Goal: Submit feedback/report problem

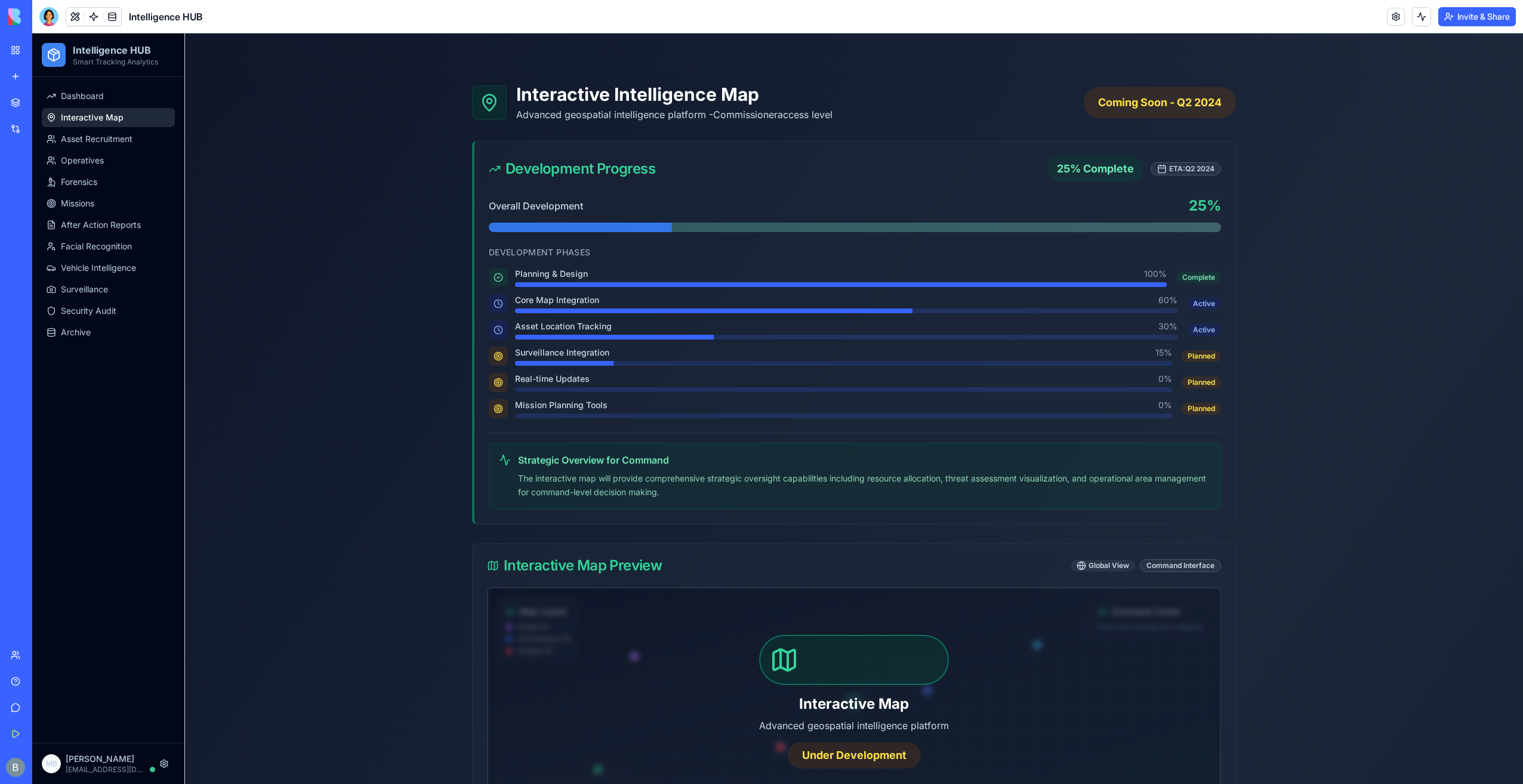
scroll to position [478, 0]
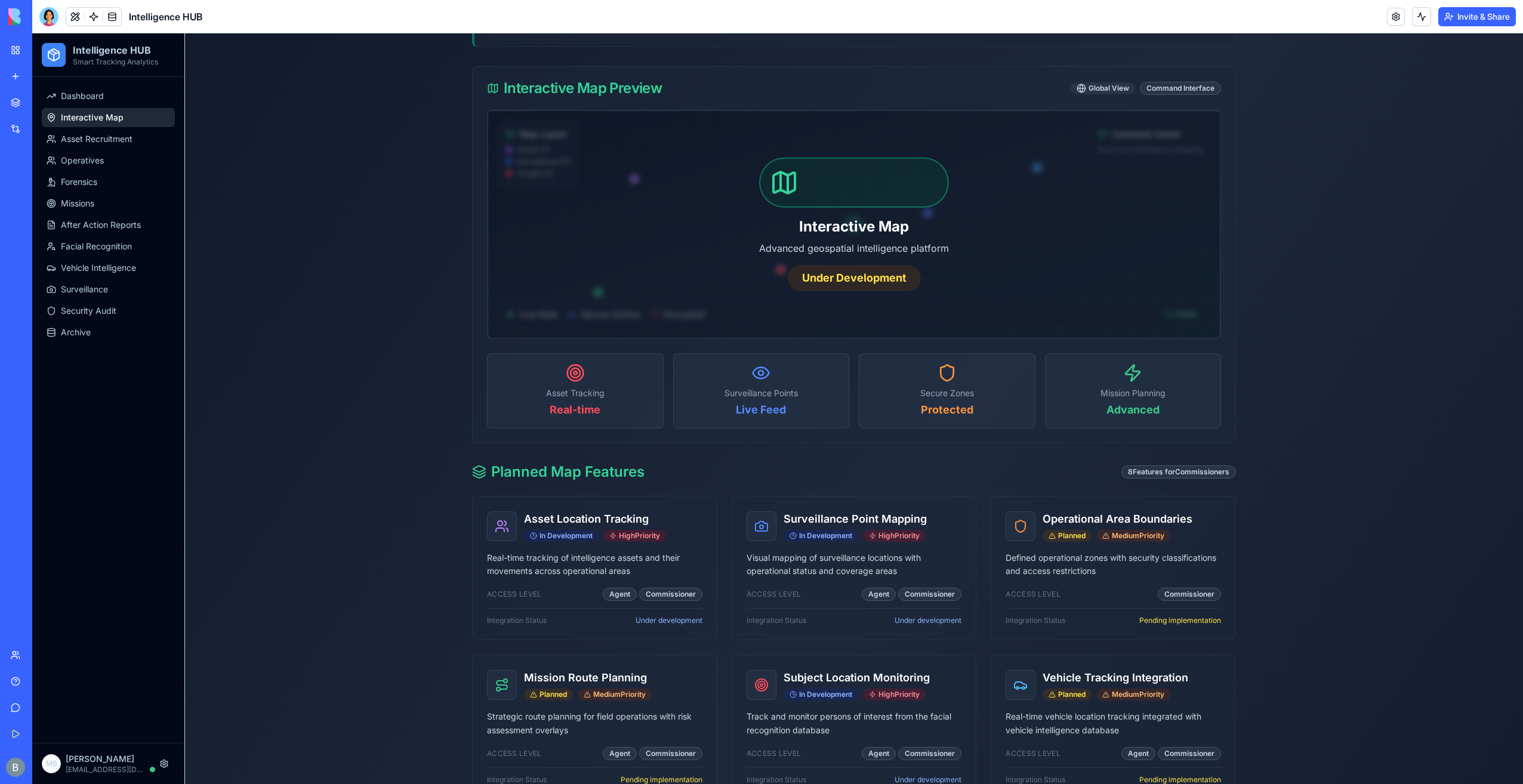
click at [51, 42] on link "My Workspace" at bounding box center [27, 50] width 48 height 24
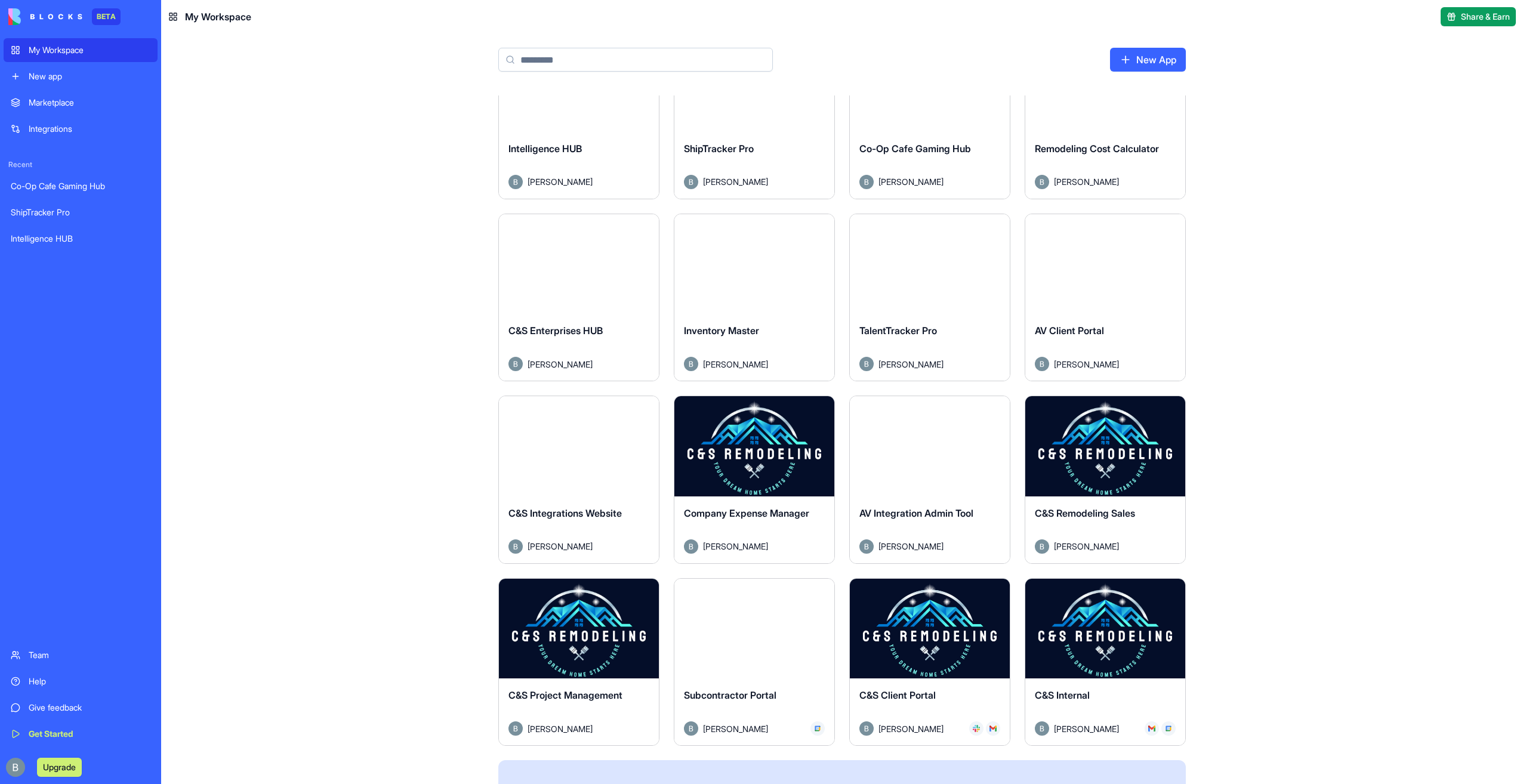
scroll to position [251, 0]
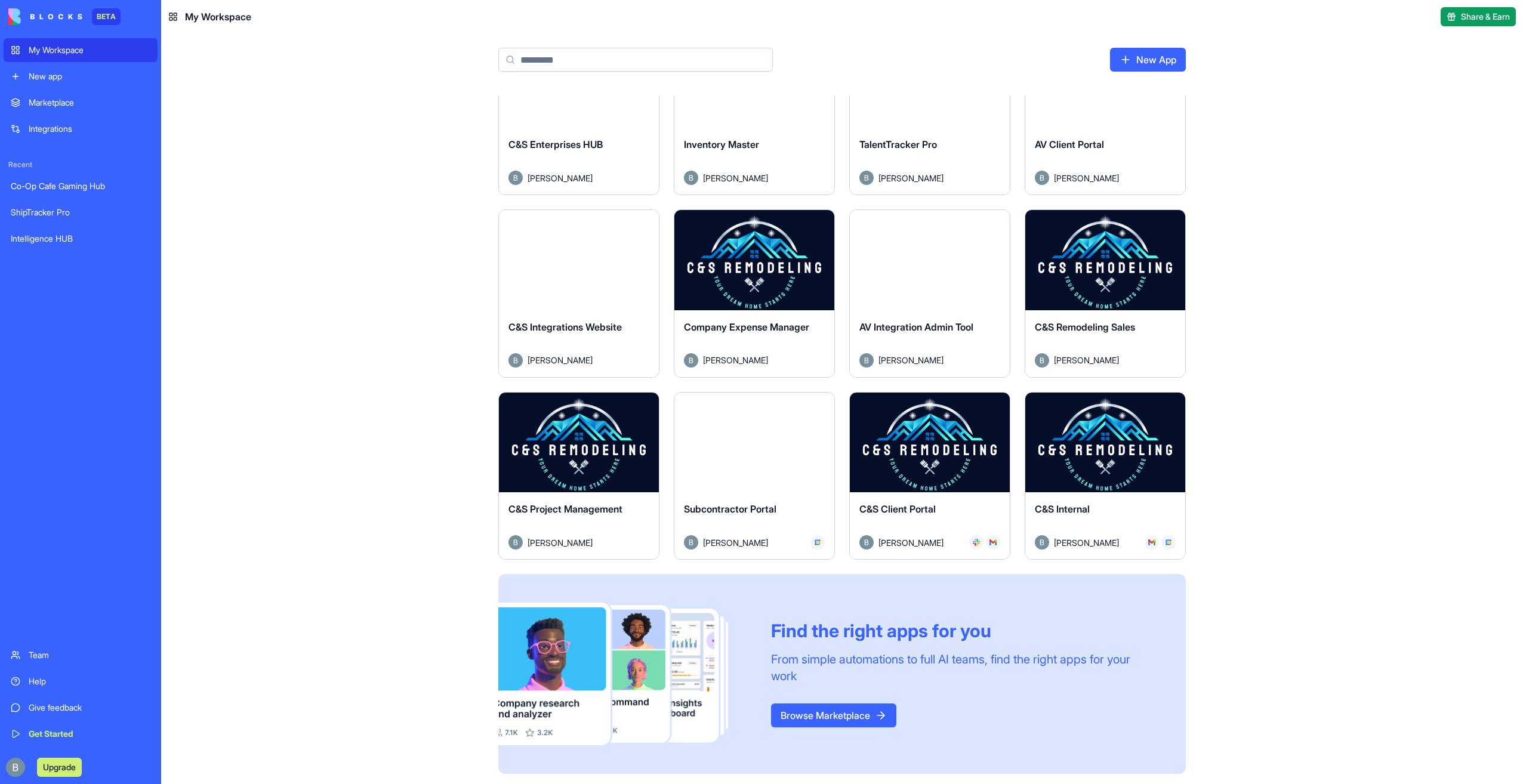
click at [1096, 447] on button "Launch" at bounding box center [1105, 442] width 90 height 24
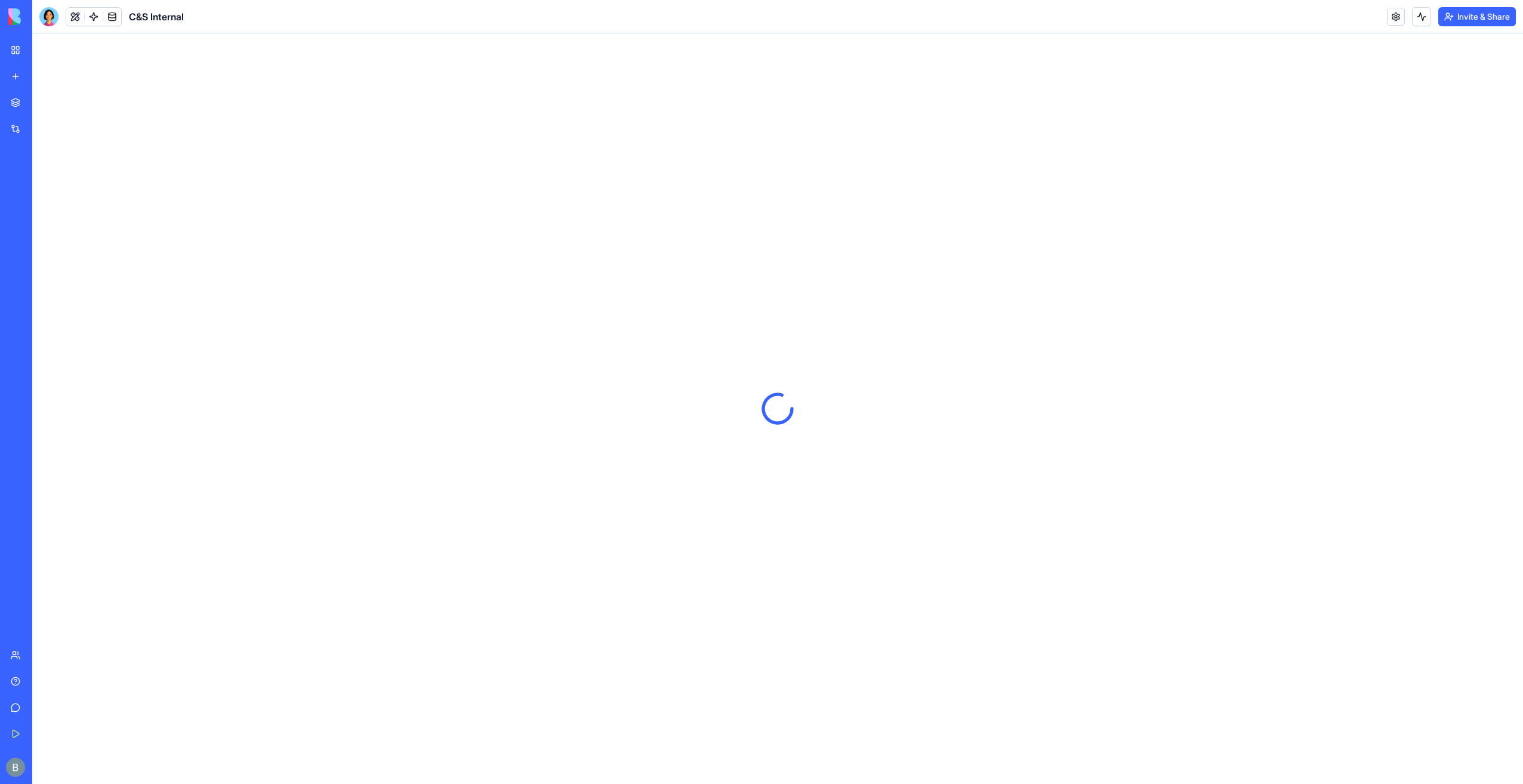
click at [48, 10] on div at bounding box center [49, 17] width 19 height 19
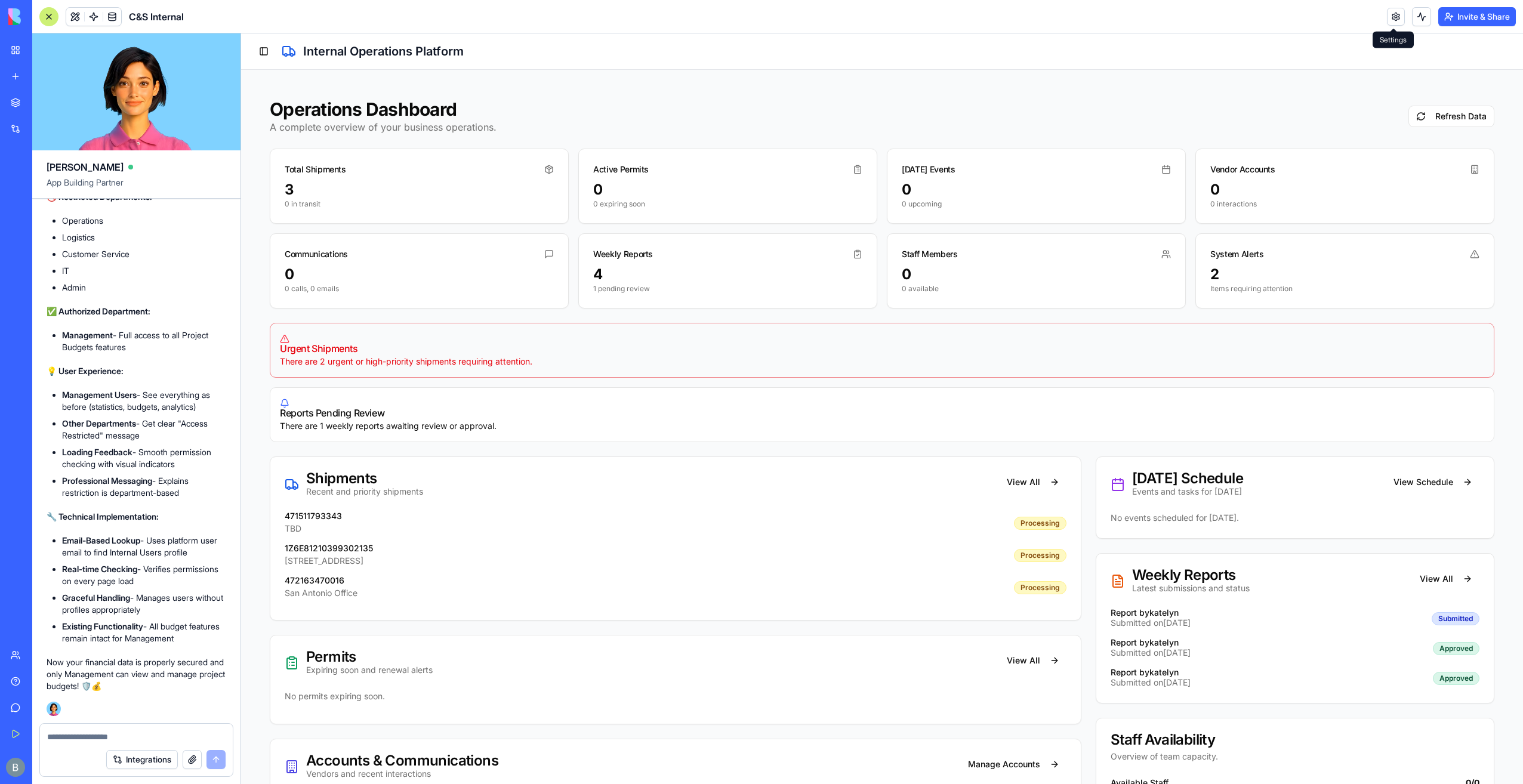
click at [1390, 11] on link at bounding box center [1396, 17] width 18 height 18
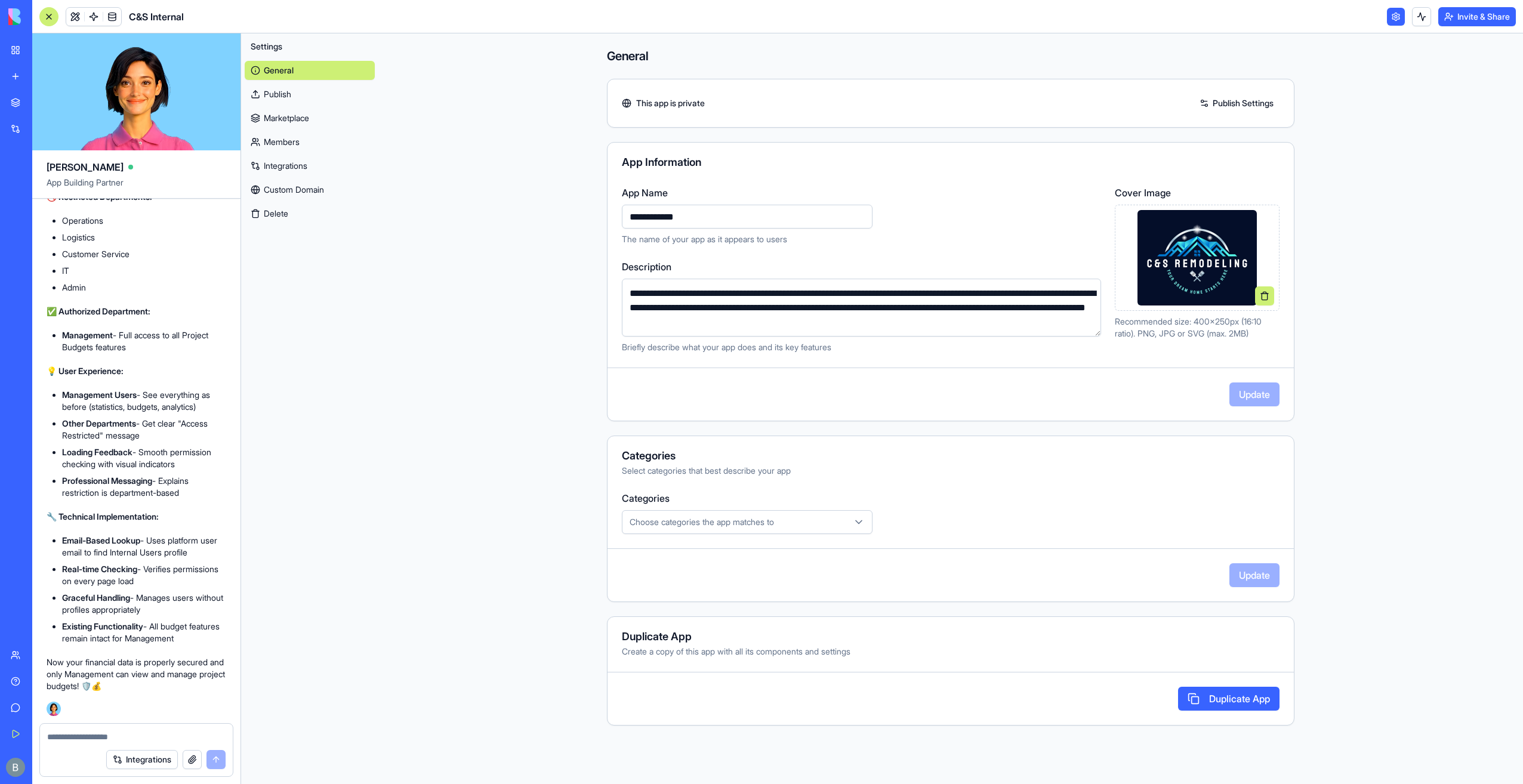
click at [278, 142] on link "Members" at bounding box center [309, 142] width 130 height 19
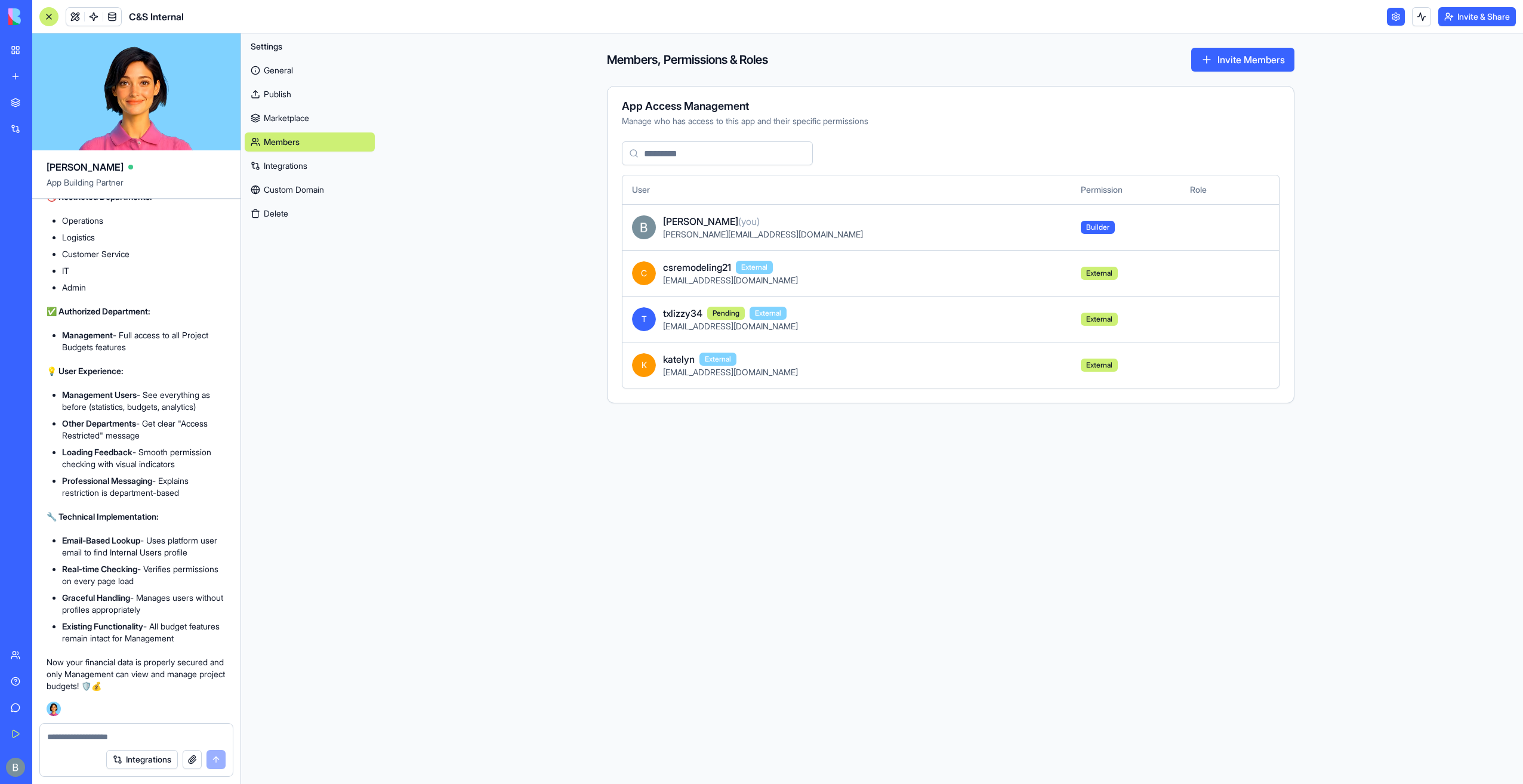
click at [1181, 223] on td at bounding box center [1212, 227] width 64 height 46
click at [754, 212] on td "[PERSON_NAME] (you) [PERSON_NAME][EMAIL_ADDRESS][DOMAIN_NAME]" at bounding box center [847, 227] width 449 height 46
click at [322, 75] on link "General" at bounding box center [309, 71] width 130 height 19
click at [1206, 238] on td at bounding box center [1212, 227] width 64 height 46
drag, startPoint x: 1206, startPoint y: 238, endPoint x: 241, endPoint y: 94, distance: 975.7
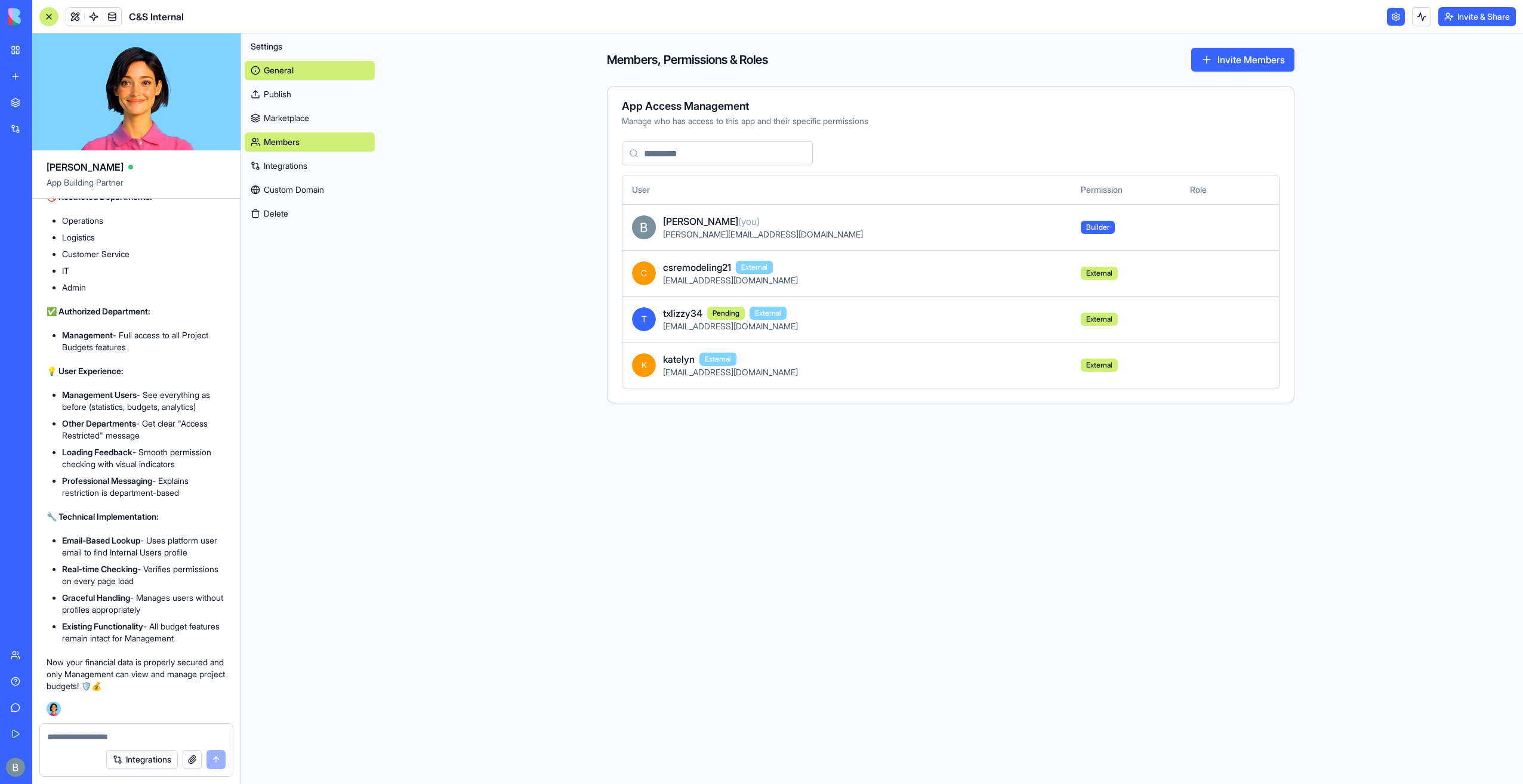
click at [1206, 238] on td at bounding box center [1212, 227] width 64 height 46
click at [285, 78] on link "General" at bounding box center [309, 71] width 130 height 19
click at [71, 17] on link at bounding box center [75, 17] width 18 height 18
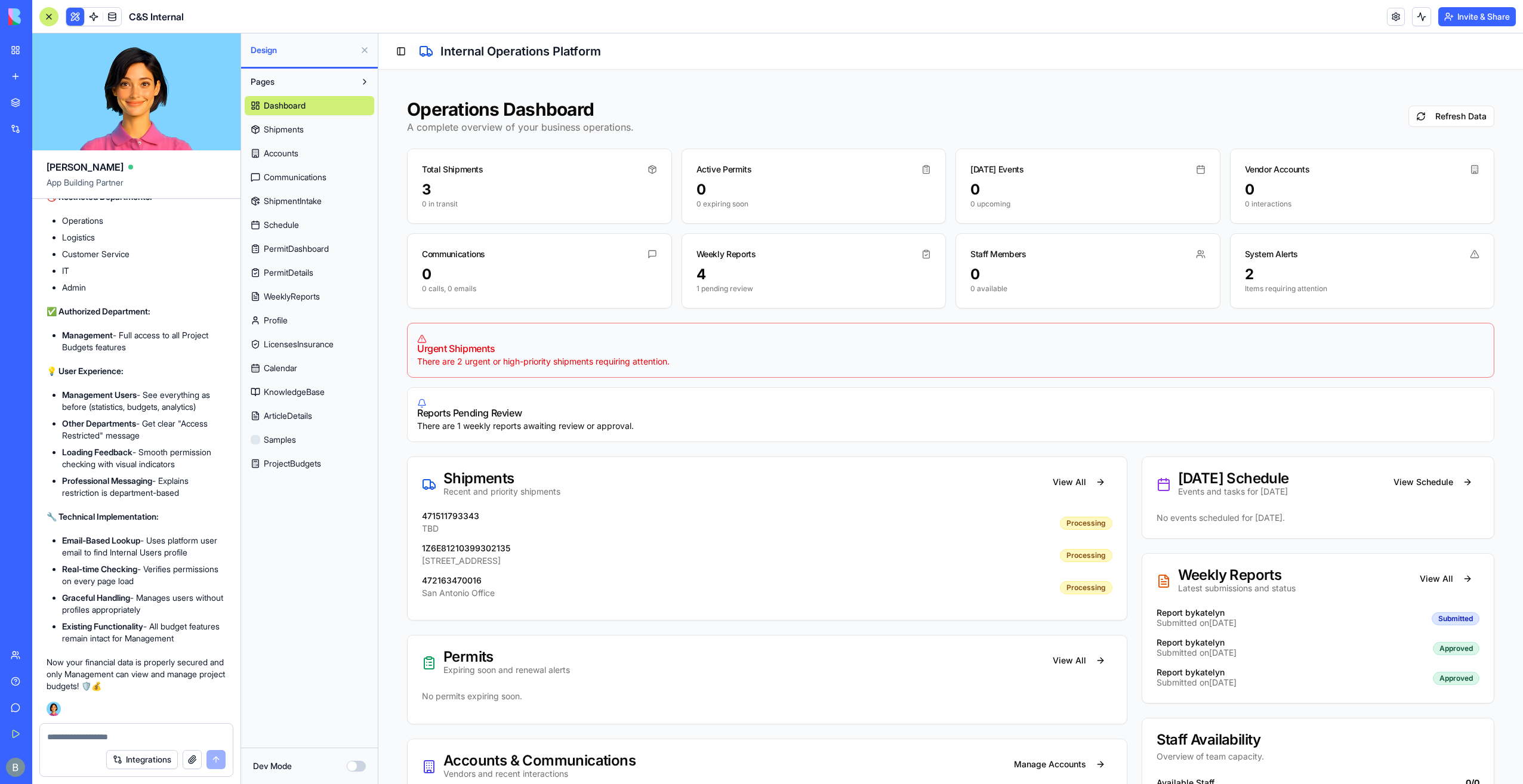
click at [357, 45] on button at bounding box center [365, 50] width 19 height 19
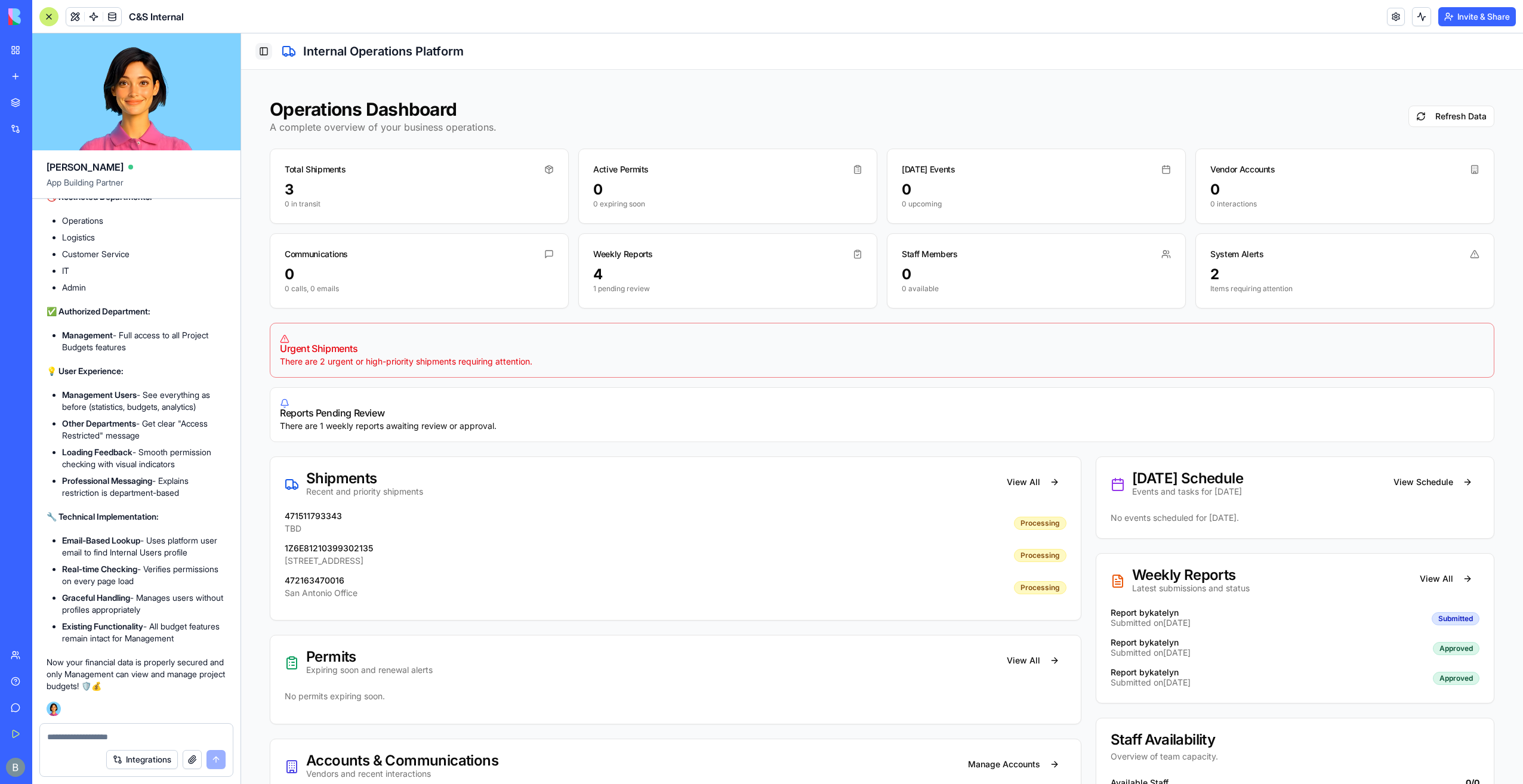
click at [266, 54] on button "Toggle Sidebar" at bounding box center [264, 51] width 17 height 17
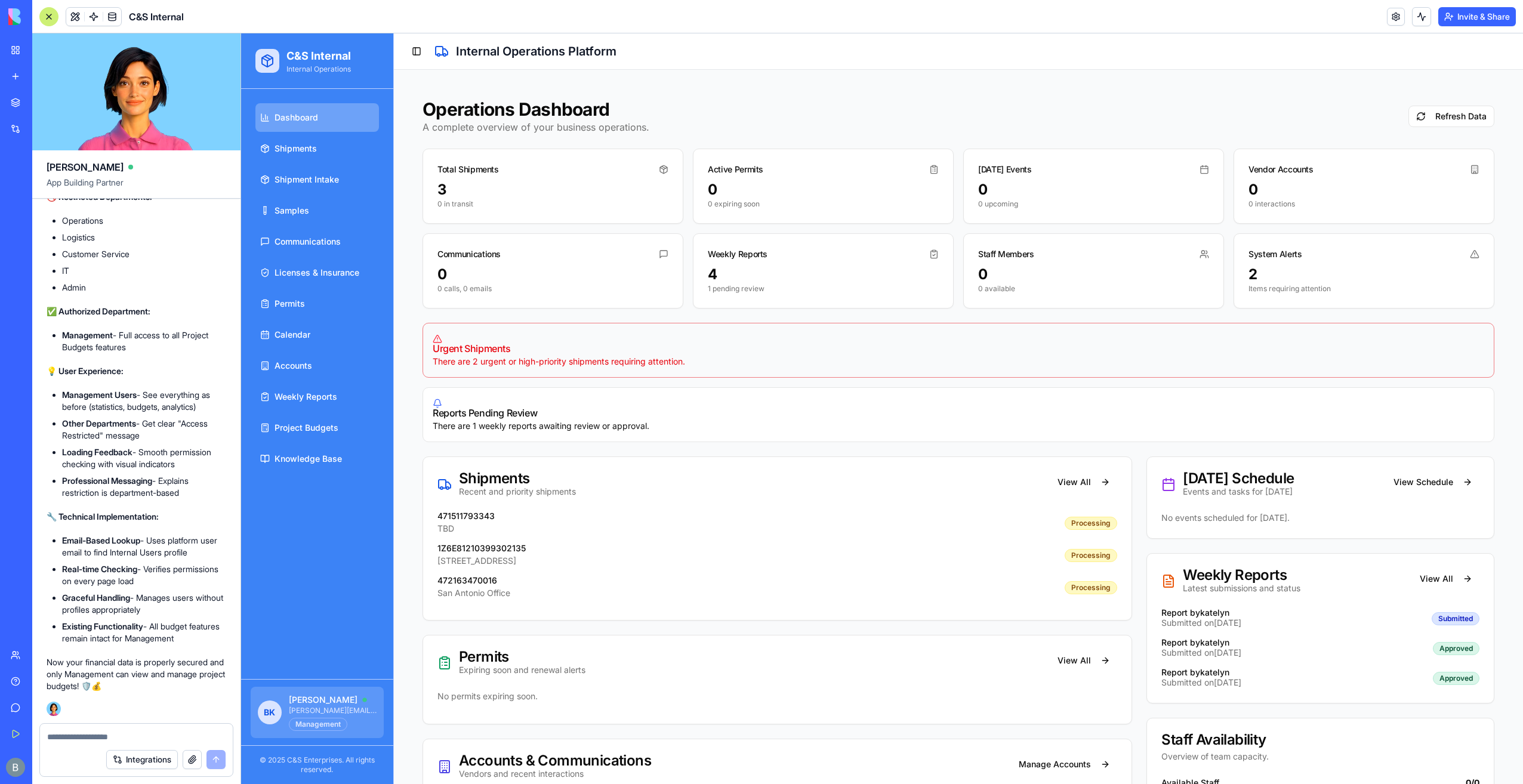
click at [363, 708] on span "[PERSON_NAME][EMAIL_ADDRESS][DOMAIN_NAME]" at bounding box center [333, 710] width 88 height 10
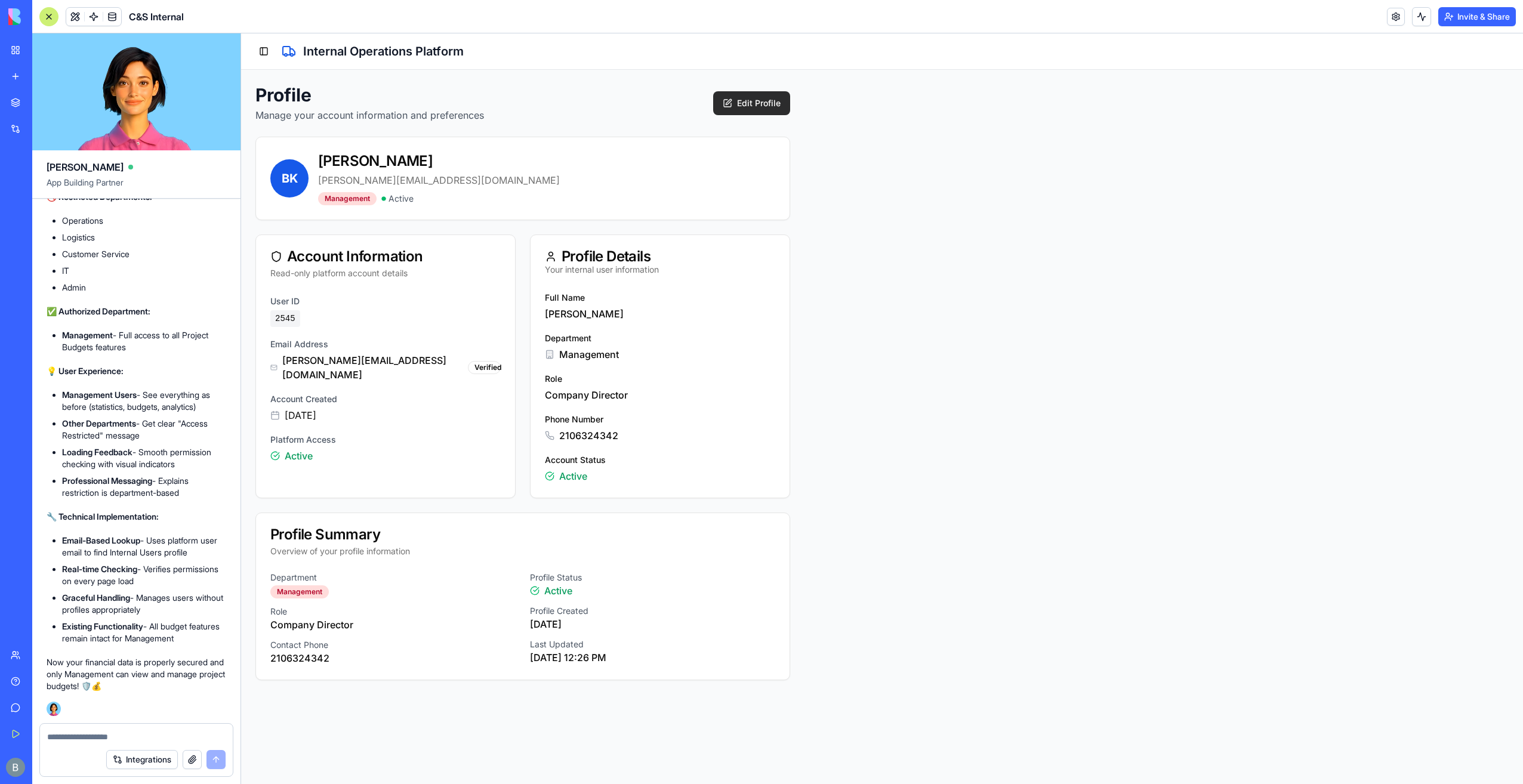
click at [752, 104] on button "Edit Profile" at bounding box center [752, 104] width 77 height 24
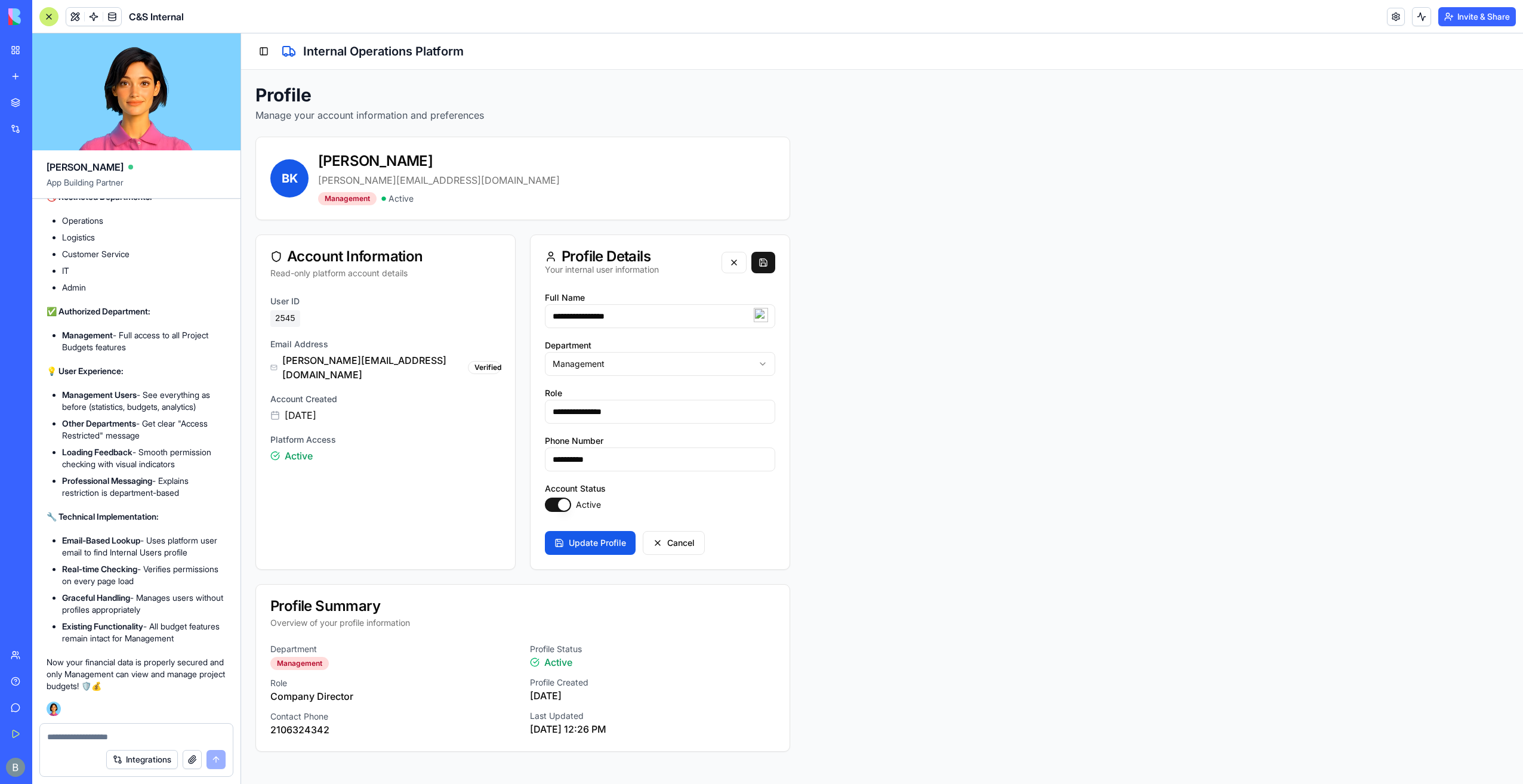
click at [267, 55] on button "Toggle Sidebar" at bounding box center [264, 51] width 17 height 17
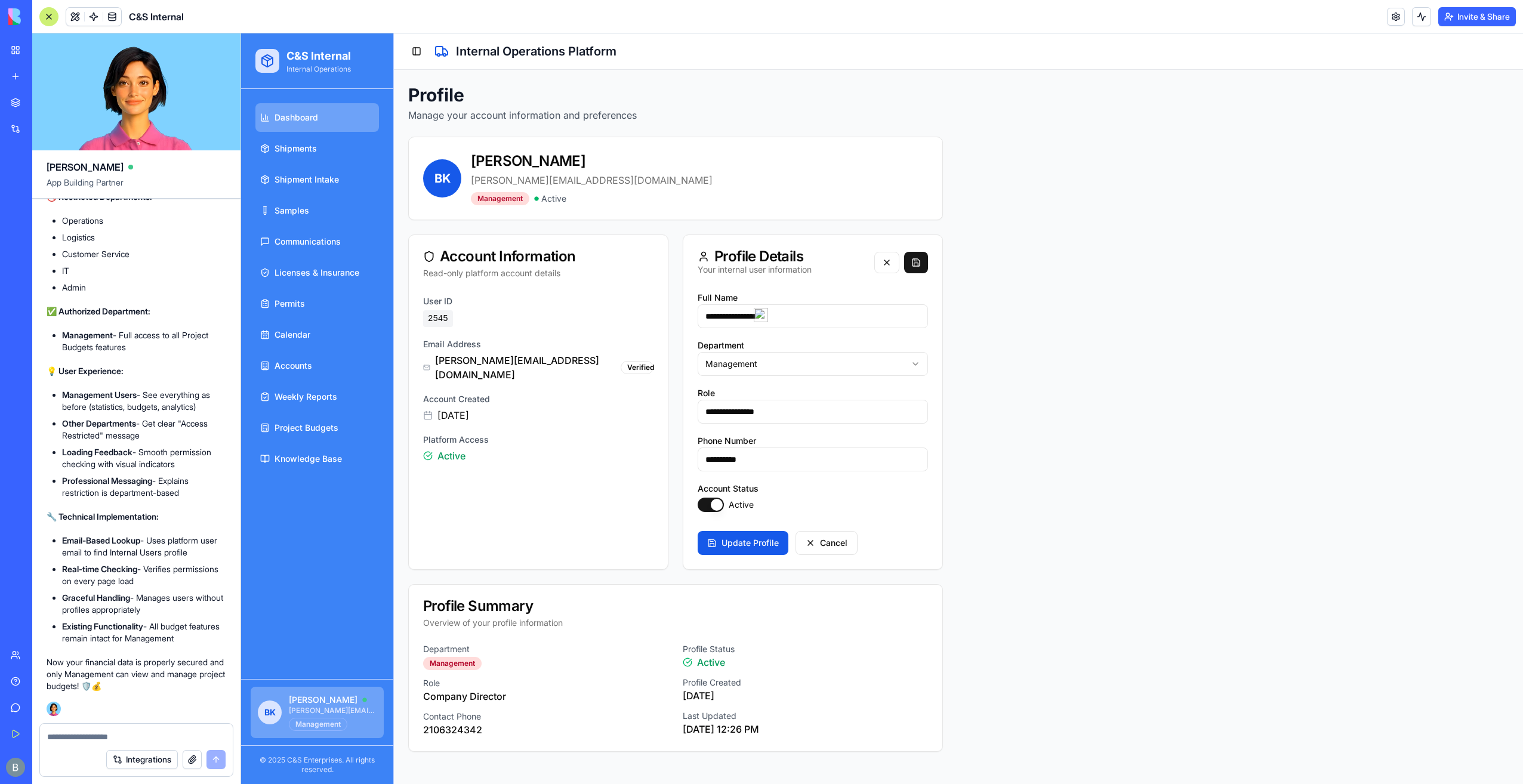
click at [321, 115] on link "Dashboard" at bounding box center [317, 118] width 123 height 29
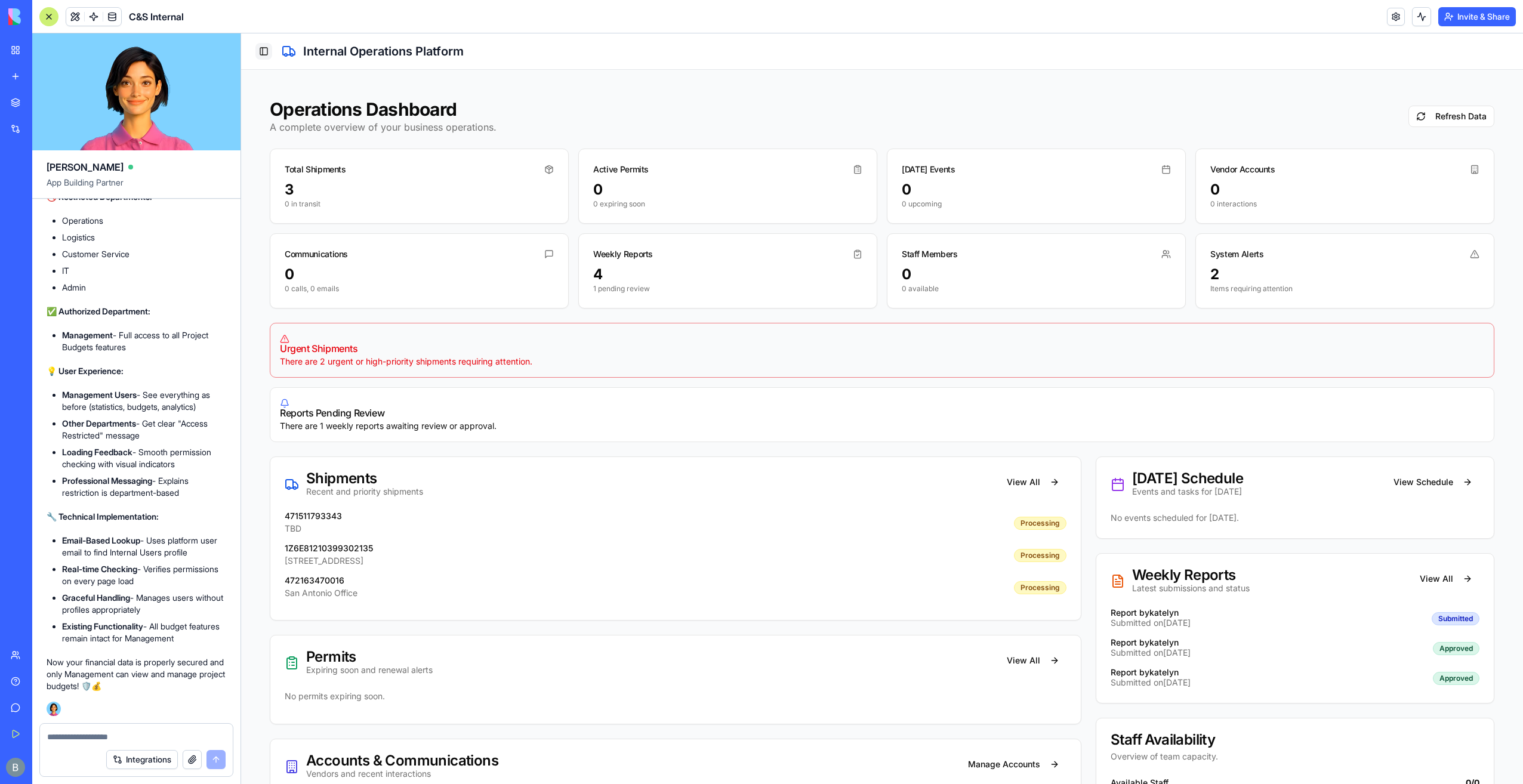
click at [260, 48] on button "Toggle Sidebar" at bounding box center [264, 51] width 17 height 17
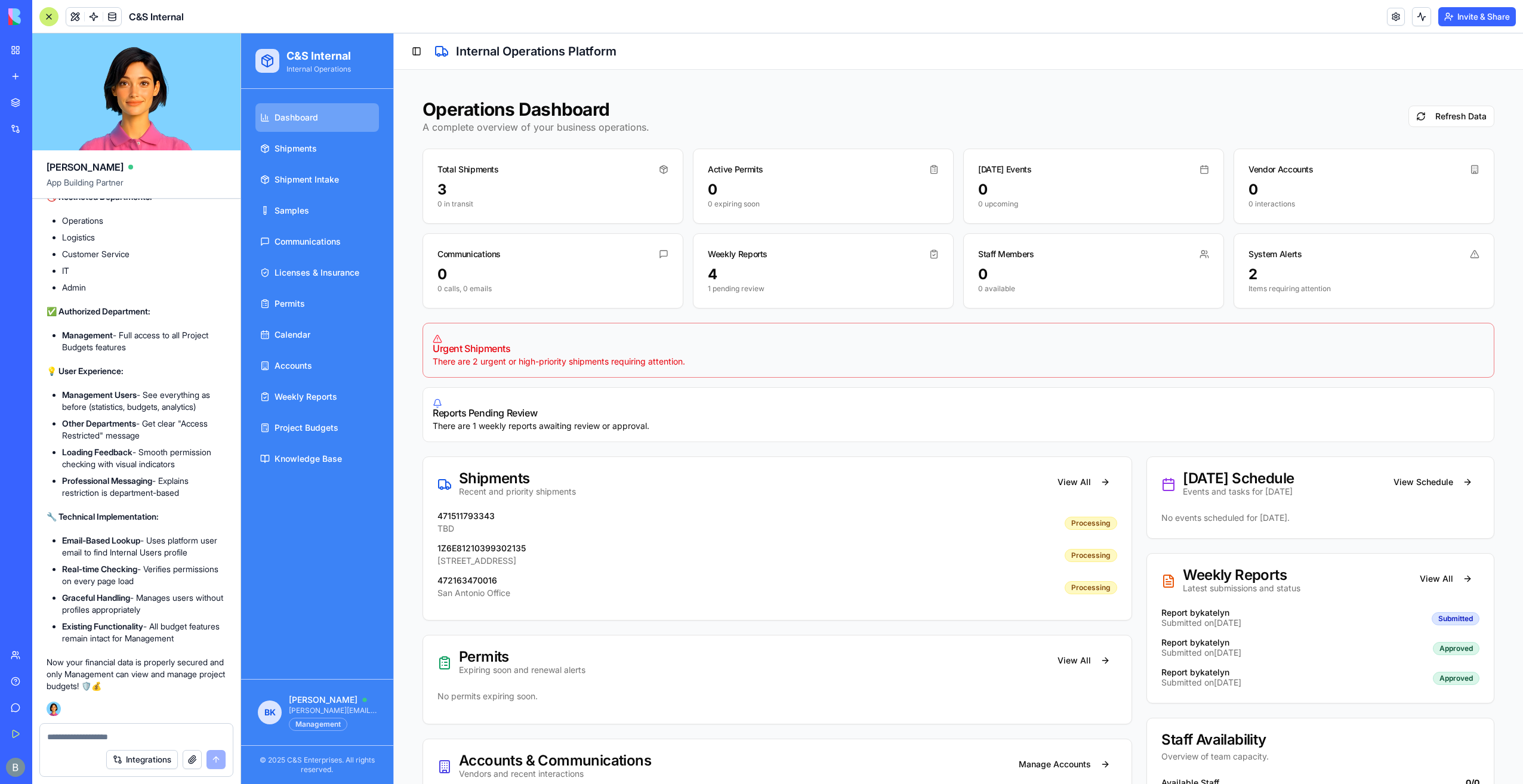
click at [1464, 17] on button "Invite & Share" at bounding box center [1477, 17] width 78 height 19
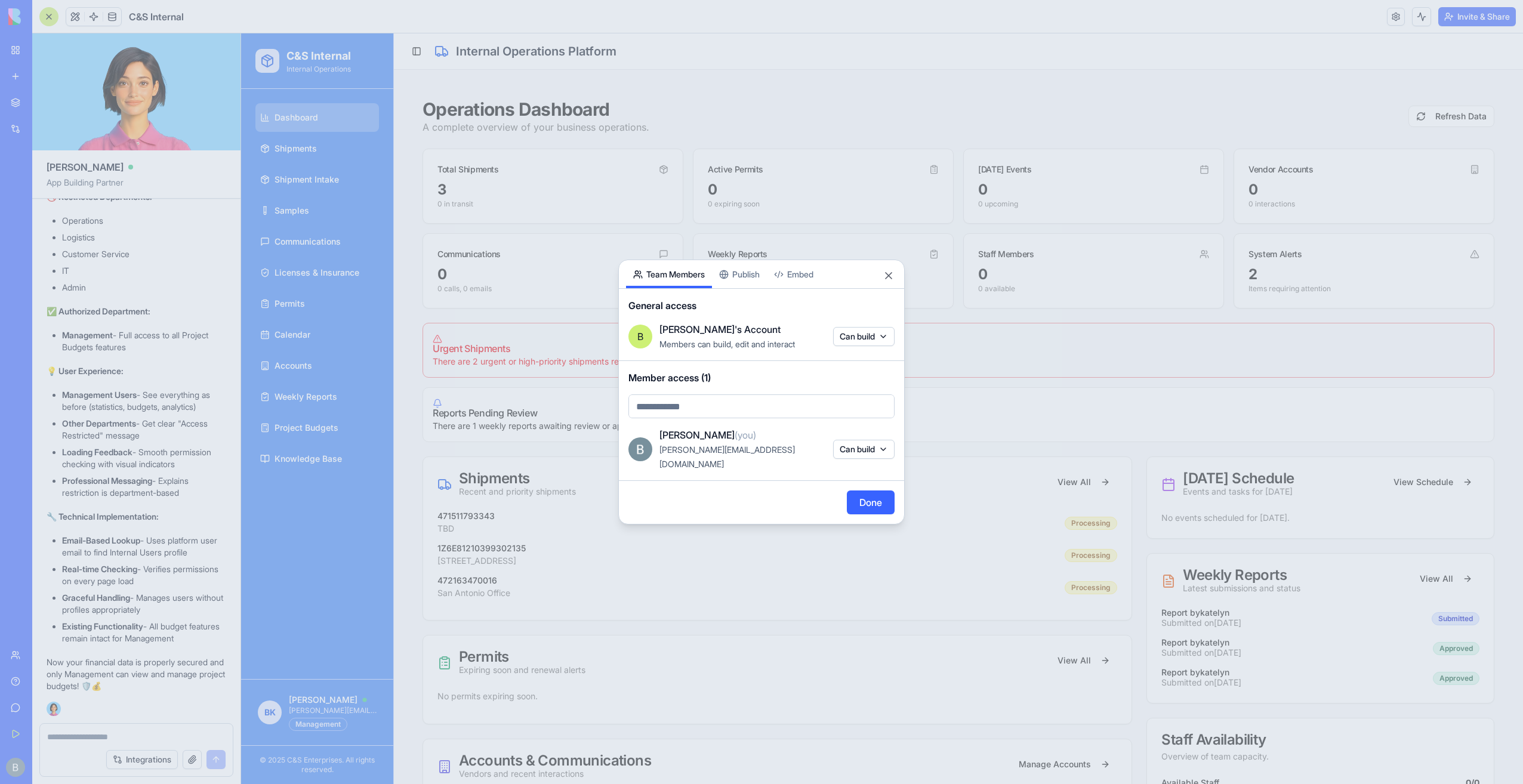
click at [755, 281] on div "Share App Team Members Publish Embed General access B [PERSON_NAME]'s Account M…" at bounding box center [761, 392] width 287 height 265
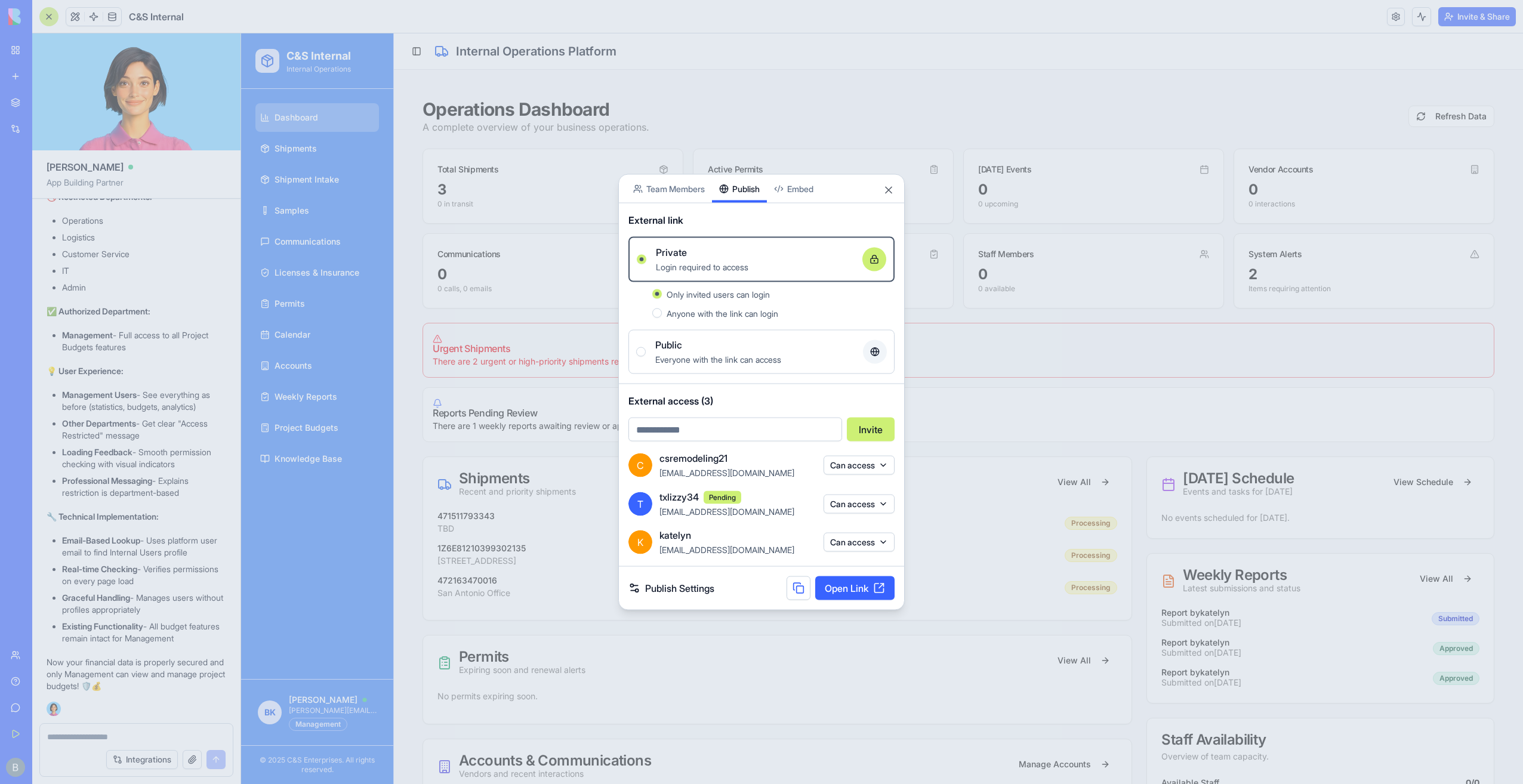
click at [712, 528] on div "katelyn" at bounding box center [738, 535] width 157 height 15
click at [860, 543] on button "Can access" at bounding box center [859, 543] width 71 height 19
click at [860, 543] on div at bounding box center [761, 392] width 1523 height 784
click at [691, 551] on span "[EMAIL_ADDRESS][DOMAIN_NAME]" at bounding box center [727, 550] width 135 height 10
click at [685, 587] on link "Publish Settings" at bounding box center [671, 588] width 86 height 15
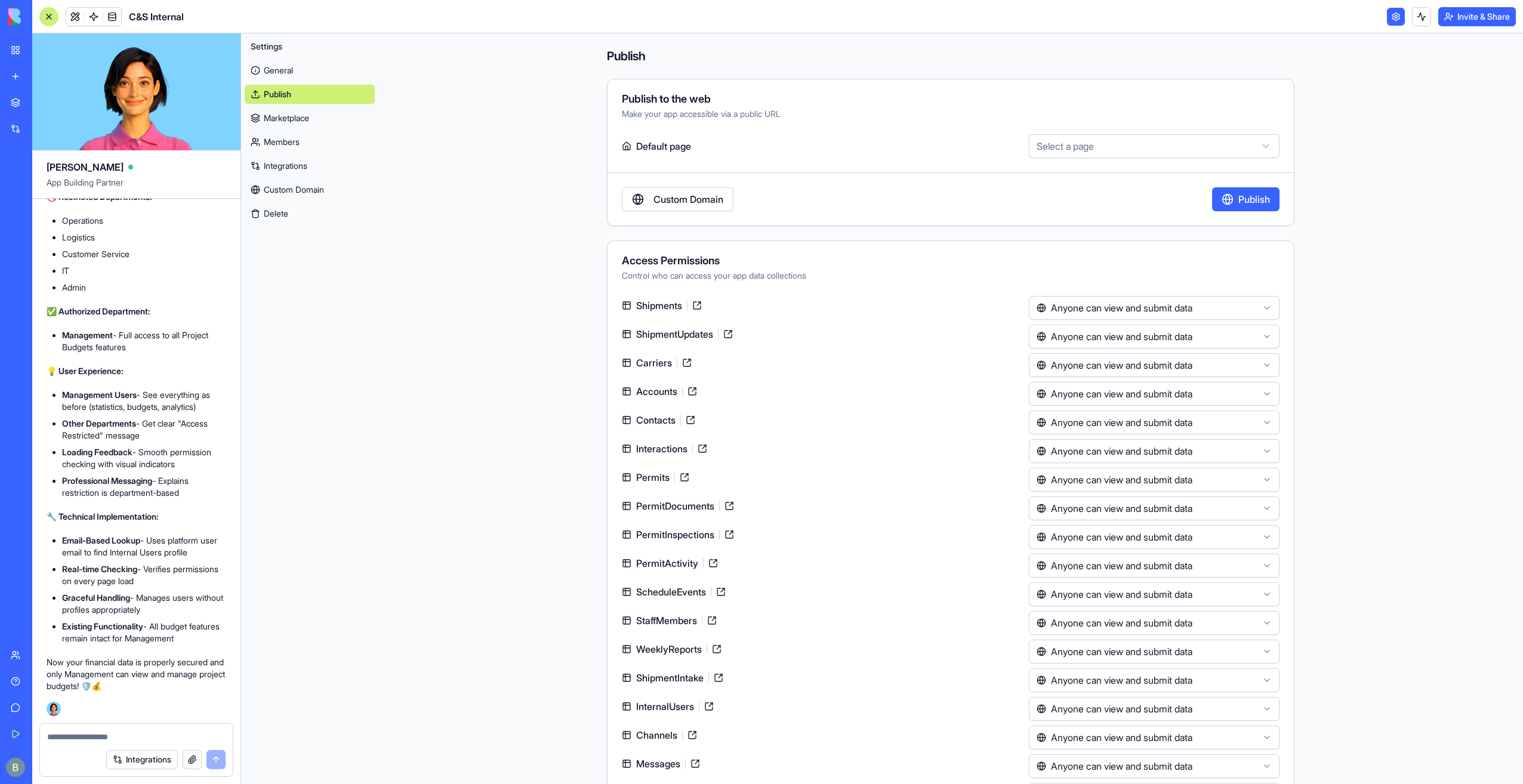
click at [309, 73] on link "General" at bounding box center [309, 71] width 130 height 19
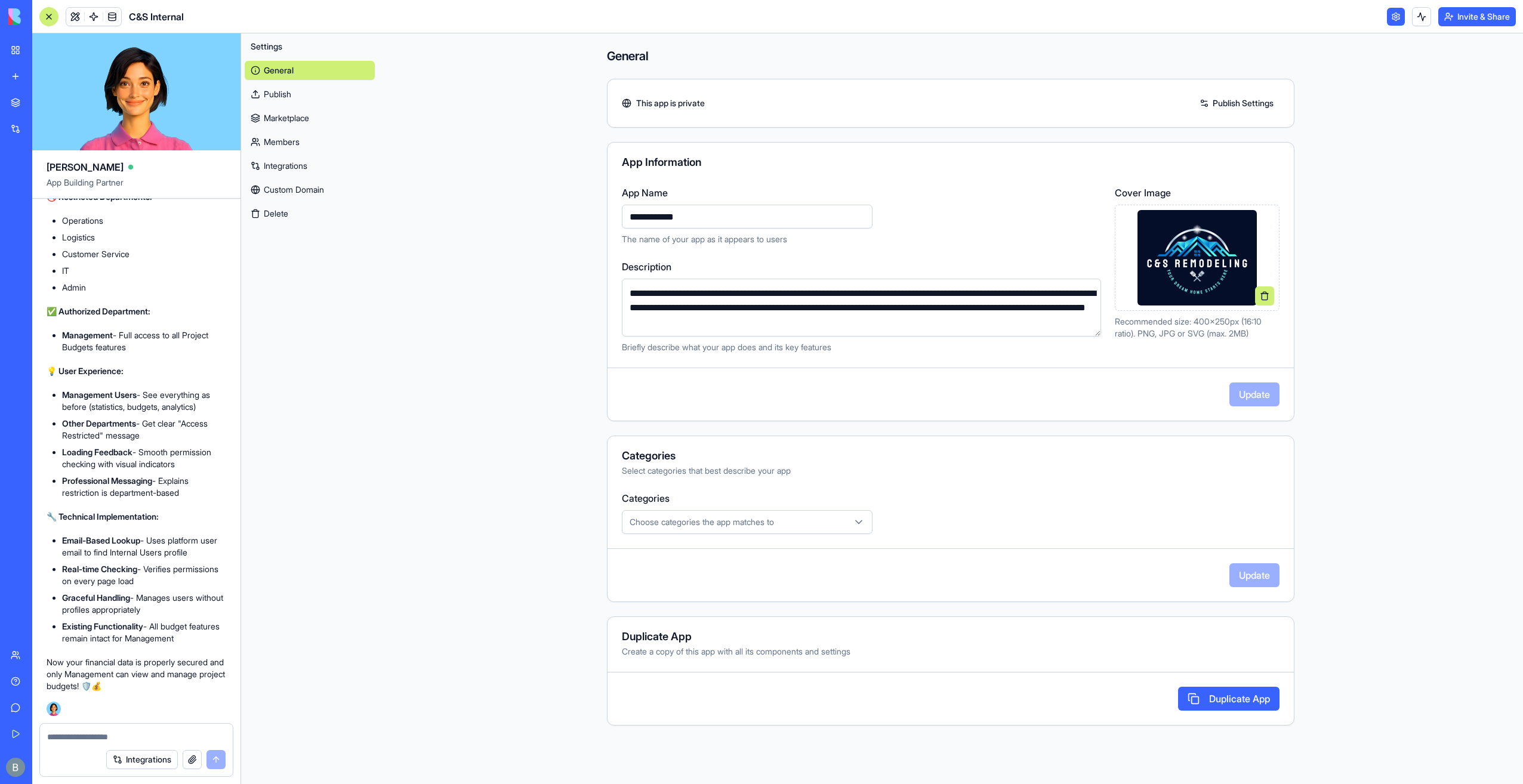
click at [308, 151] on link "Members" at bounding box center [309, 142] width 130 height 19
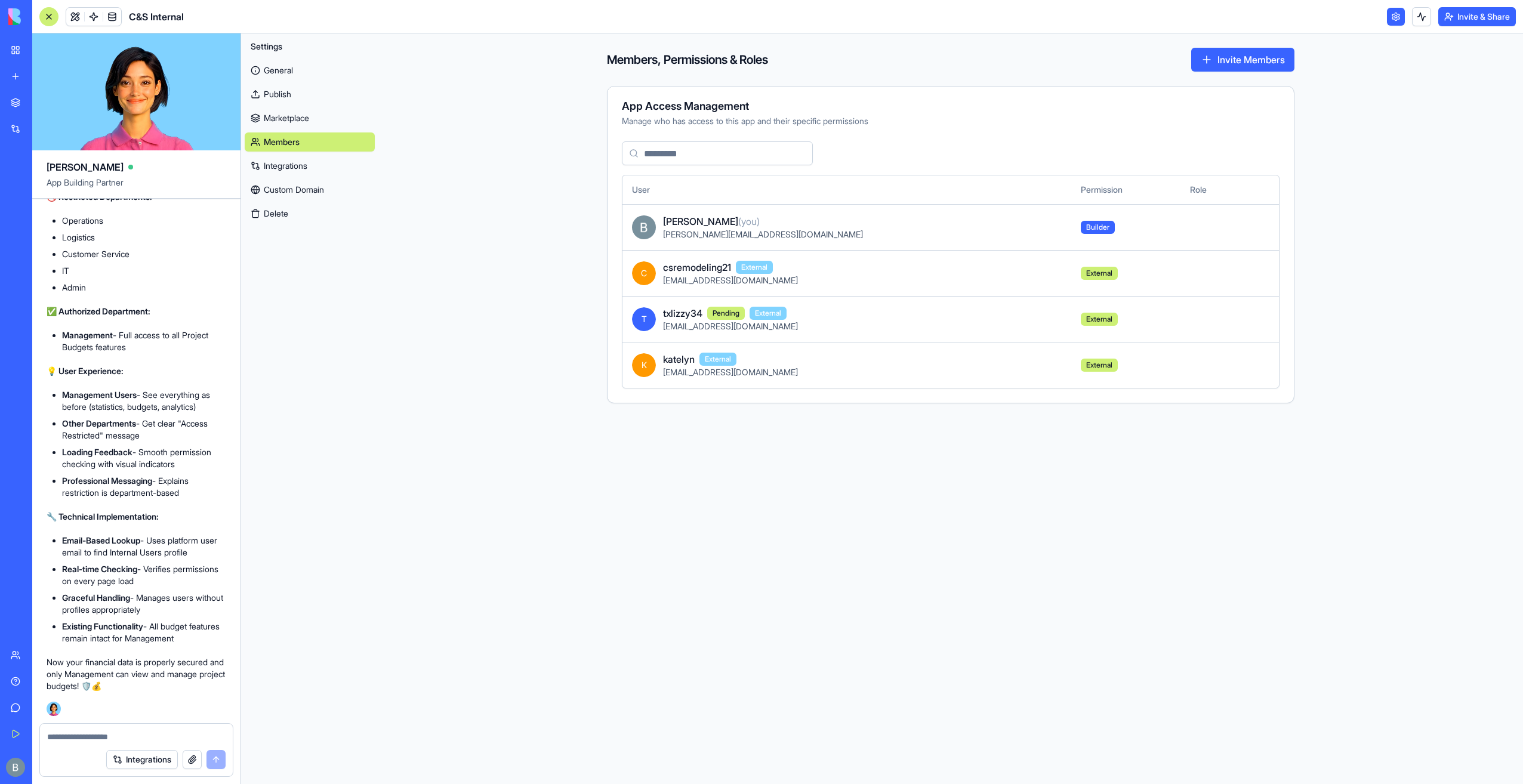
click at [1256, 270] on td at bounding box center [1262, 273] width 34 height 46
click at [69, 20] on link at bounding box center [75, 17] width 18 height 18
click at [79, 25] on link at bounding box center [75, 17] width 18 height 18
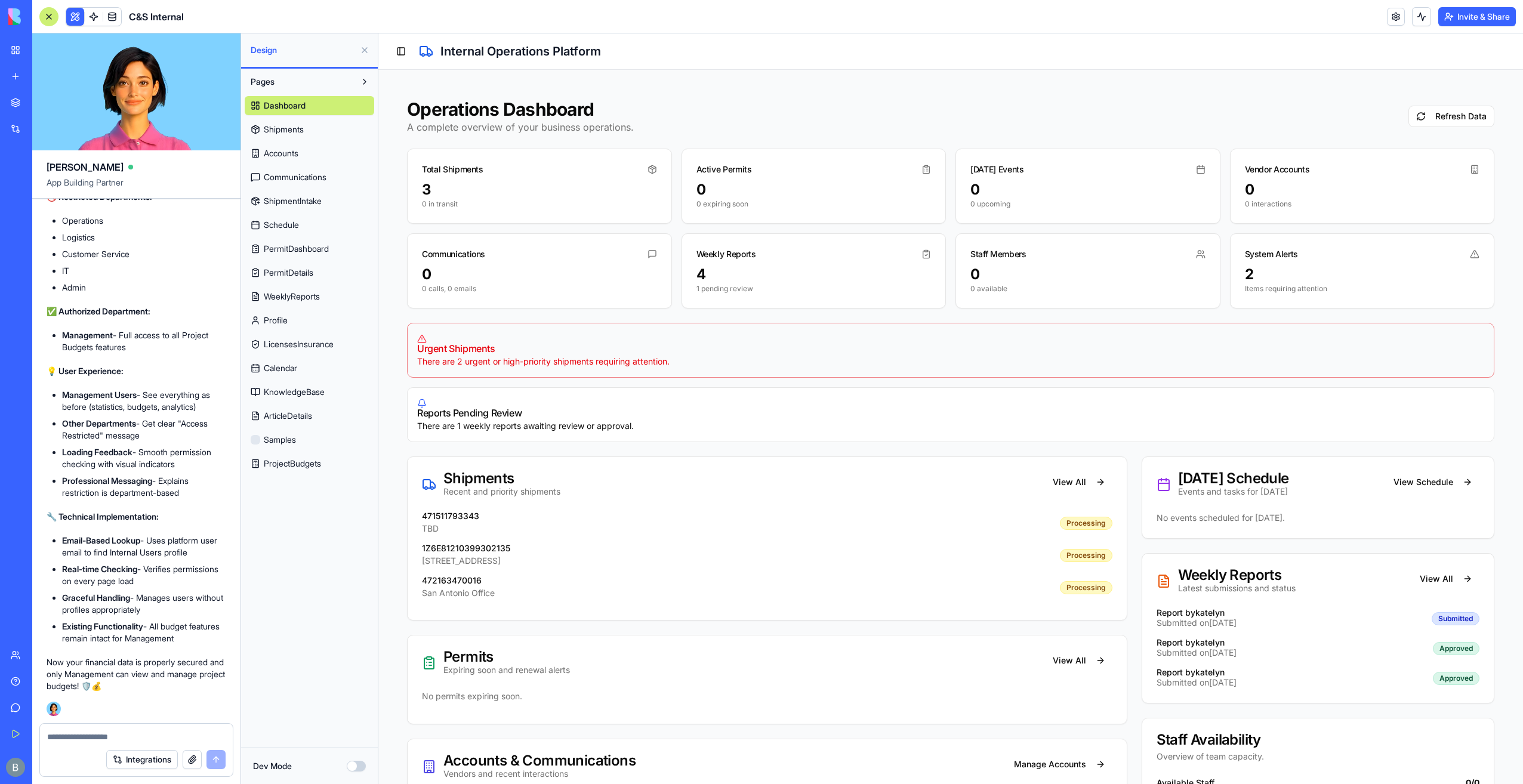
click at [362, 46] on button at bounding box center [365, 50] width 19 height 19
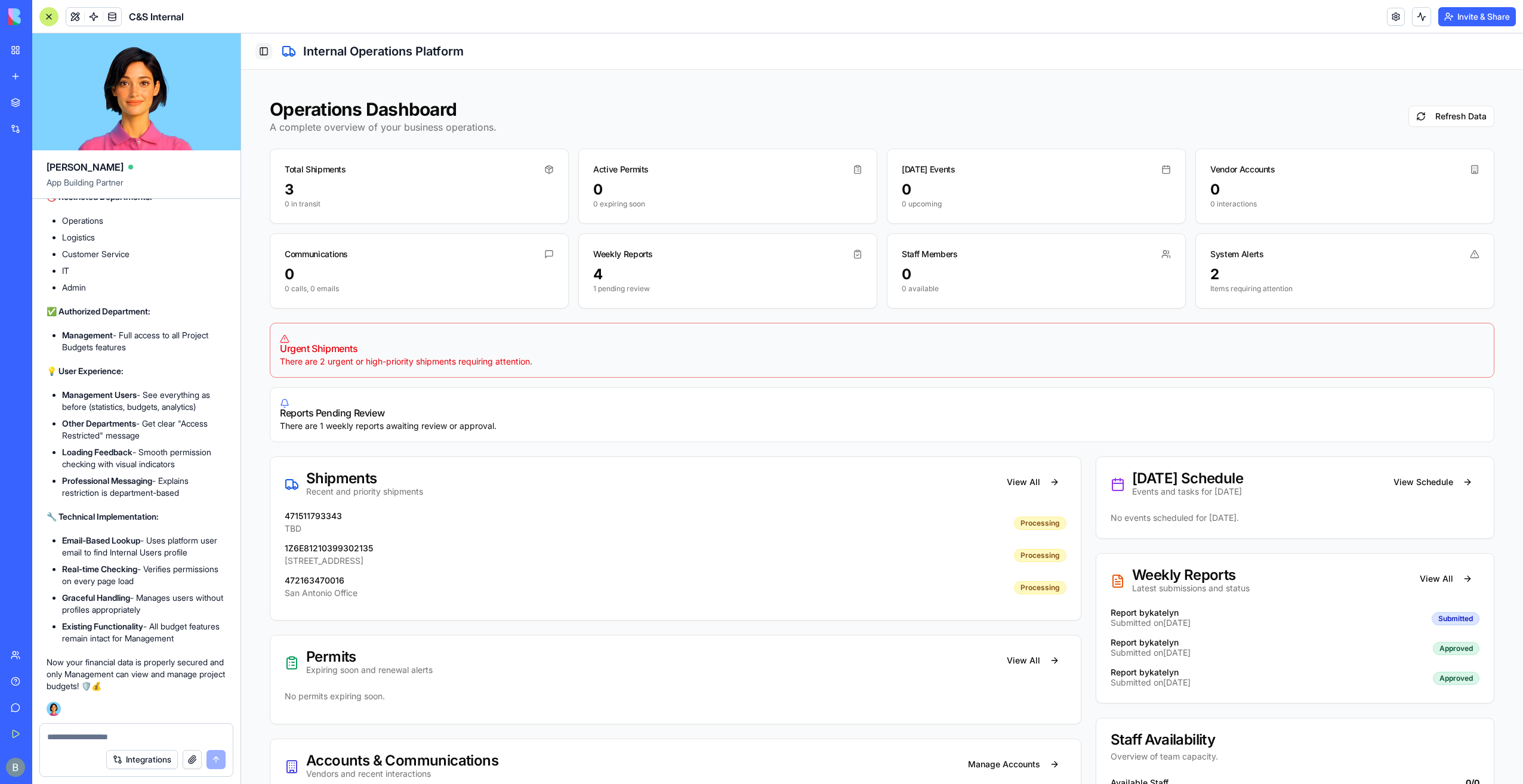
click at [259, 53] on button "Toggle Sidebar" at bounding box center [264, 51] width 17 height 17
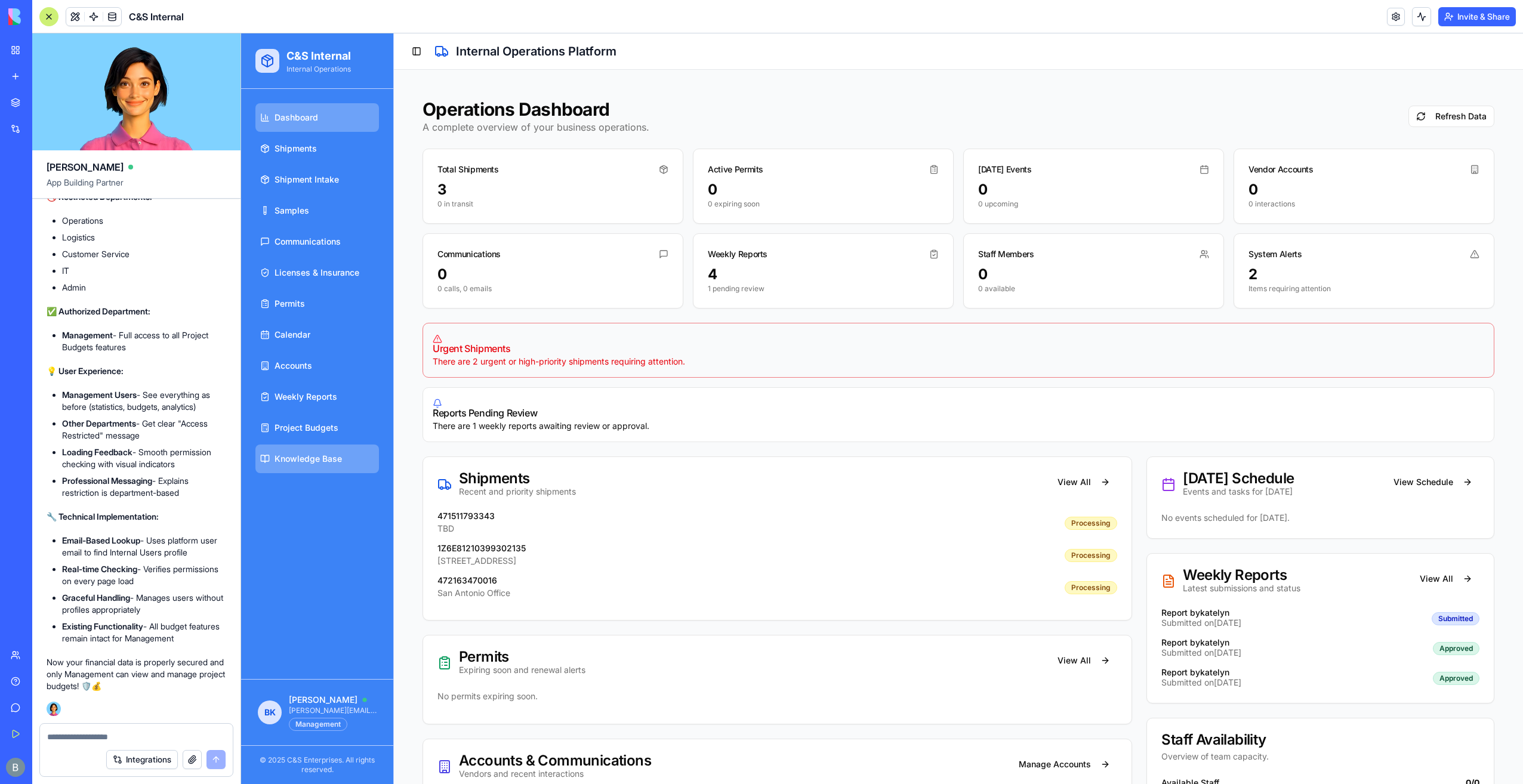
click at [285, 447] on link "Knowledge Base" at bounding box center [317, 459] width 123 height 29
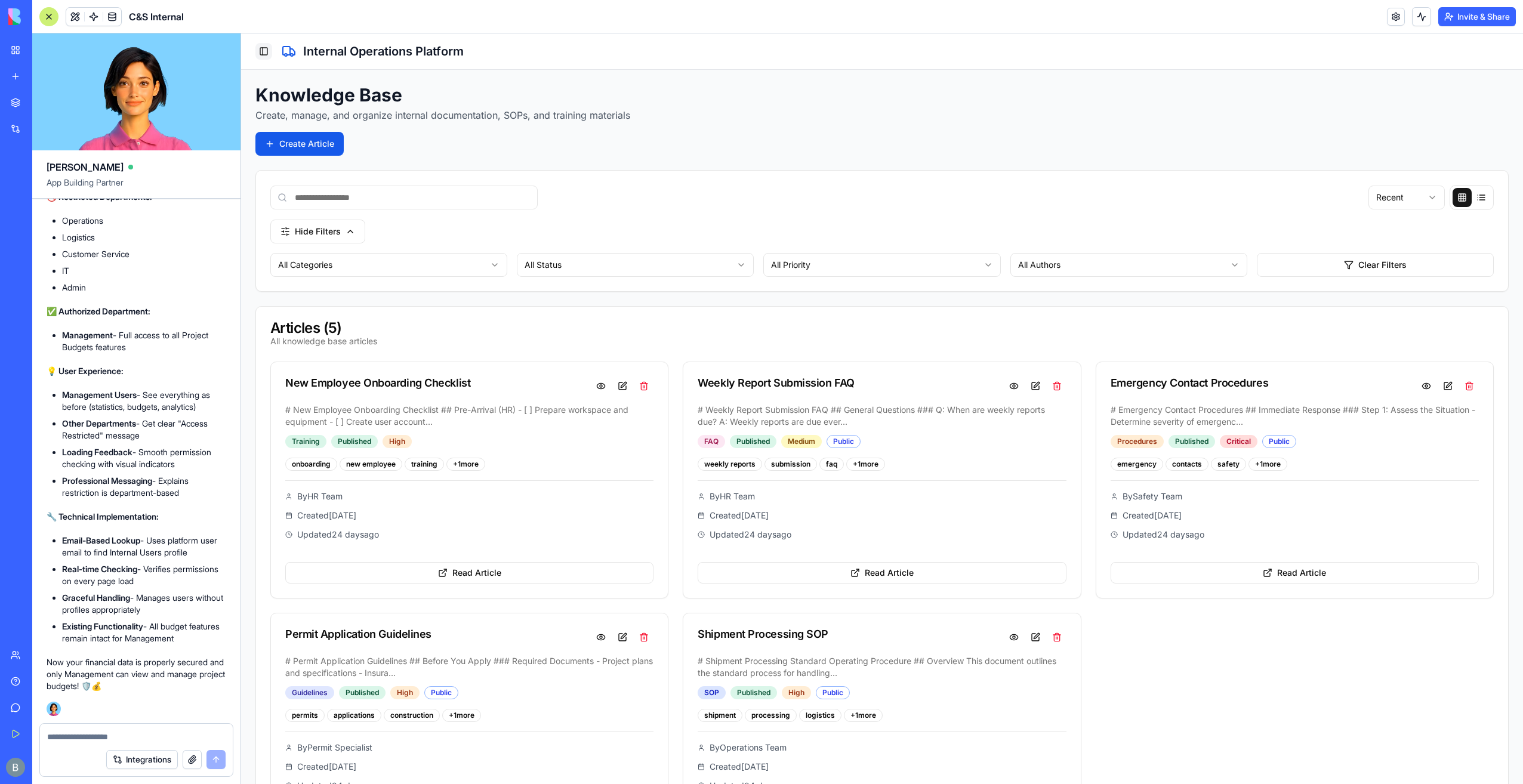
click at [261, 50] on button "Toggle Sidebar" at bounding box center [264, 51] width 17 height 17
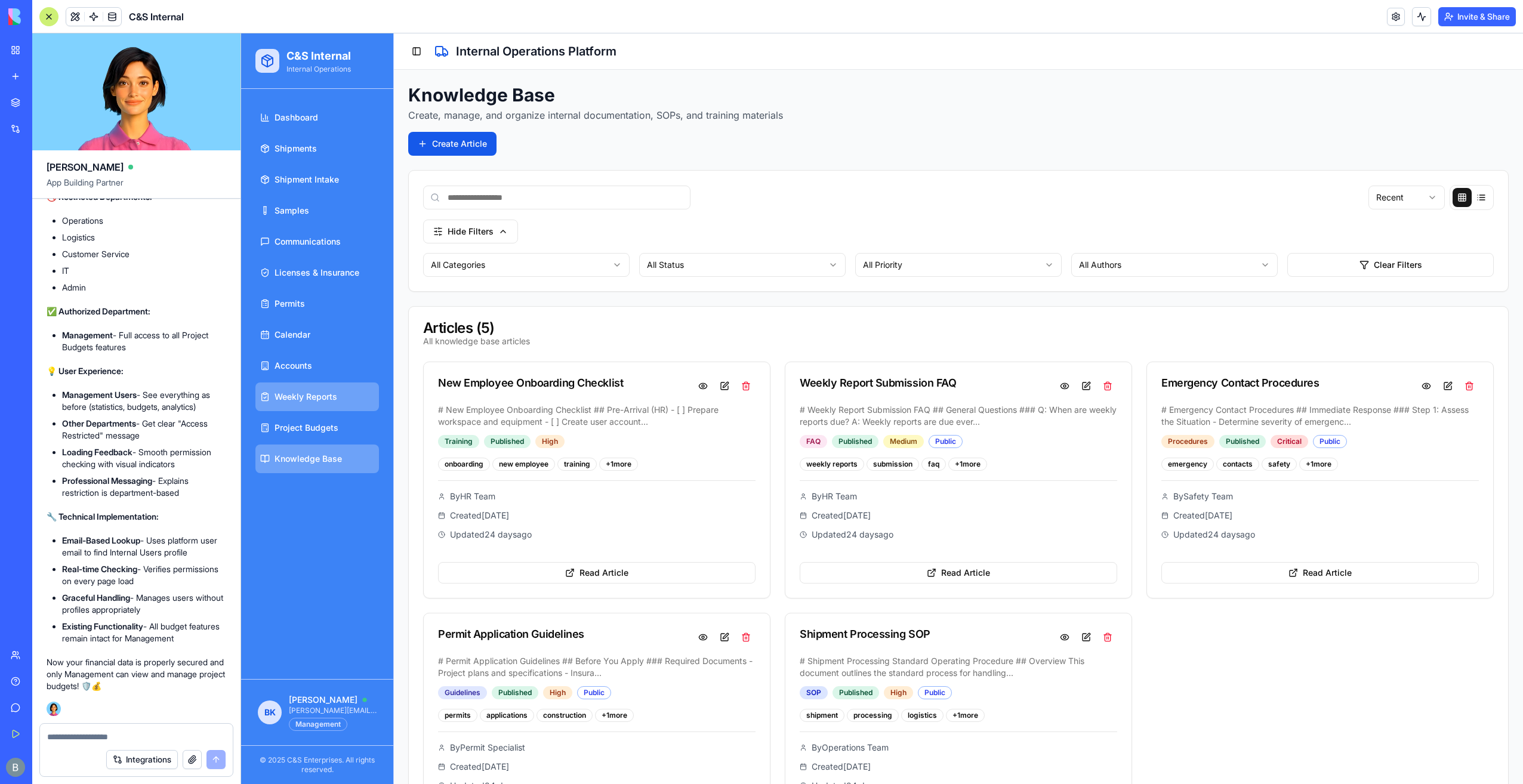
click at [340, 398] on link "Weekly Reports" at bounding box center [317, 396] width 123 height 29
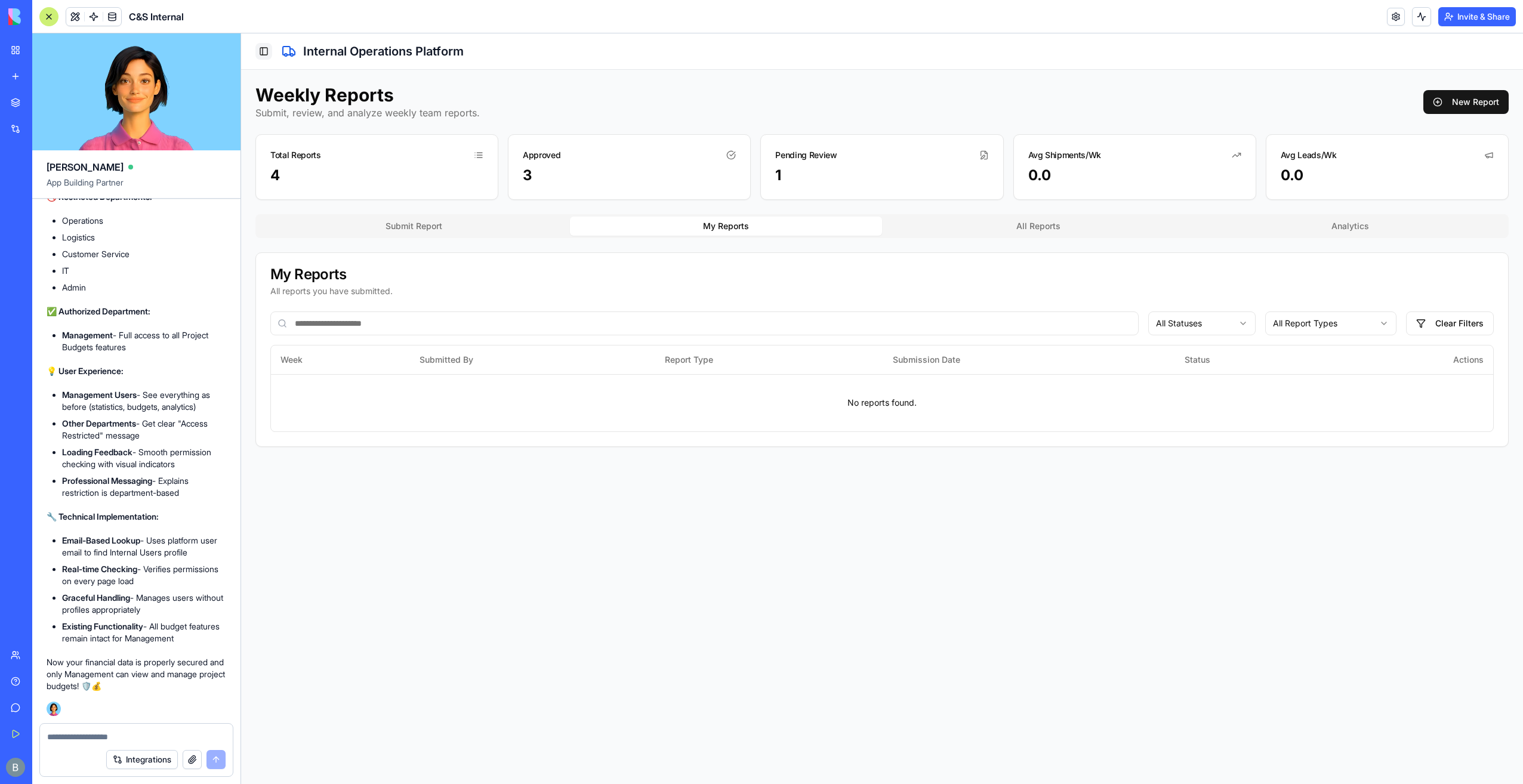
click at [267, 44] on button "Toggle Sidebar" at bounding box center [264, 51] width 17 height 17
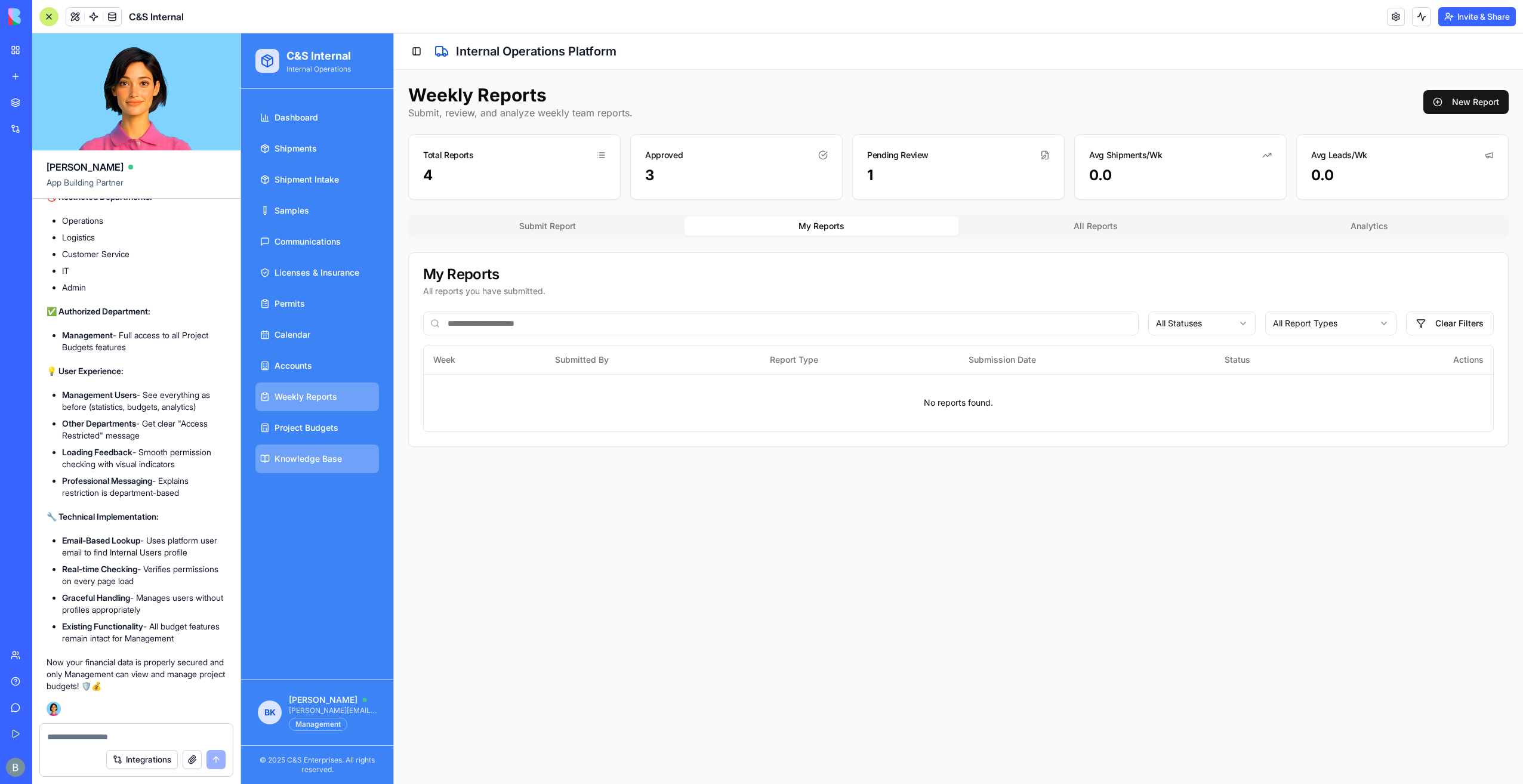
click at [348, 466] on link "Knowledge Base" at bounding box center [317, 459] width 123 height 29
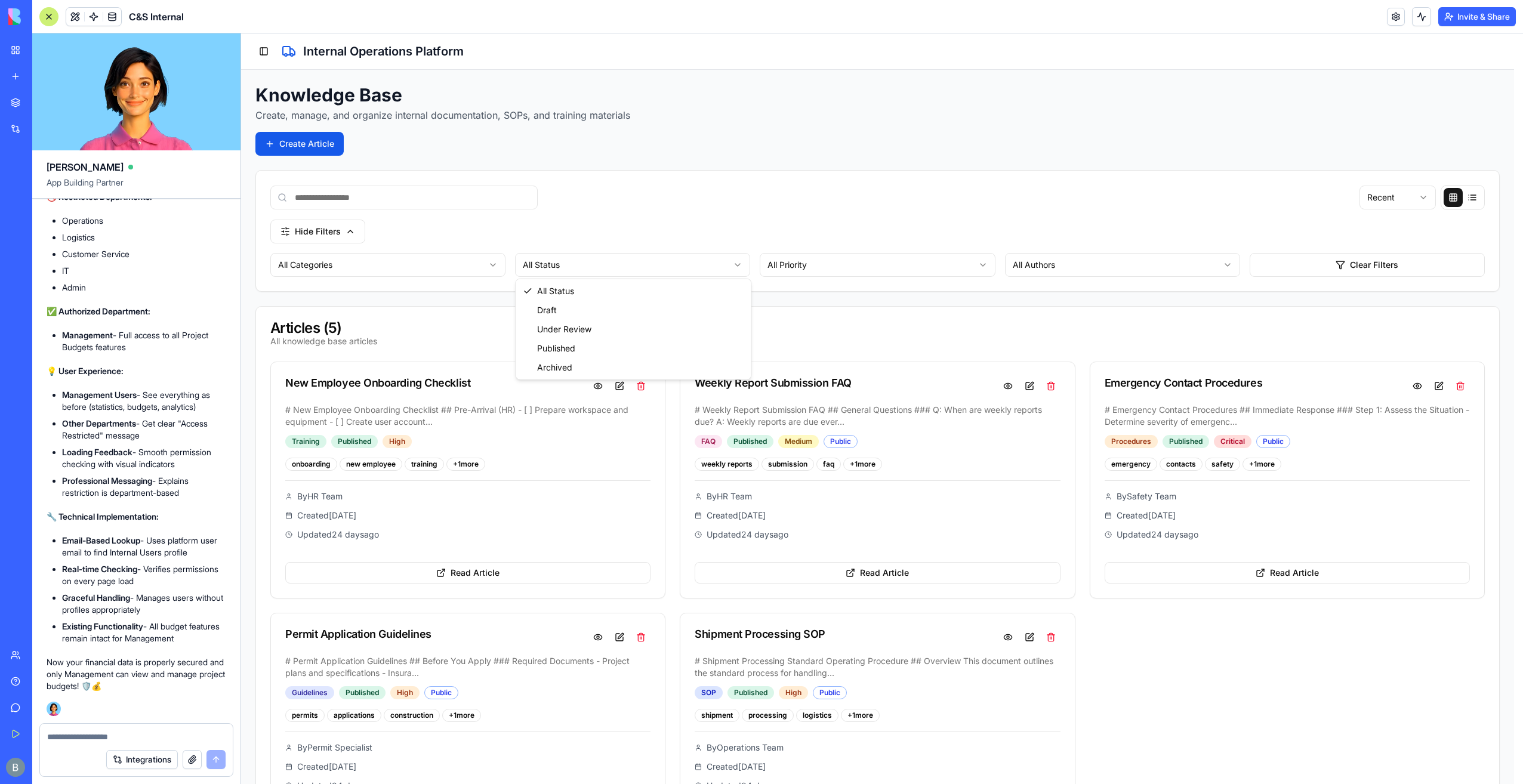
click at [599, 260] on html "C&S Internal Internal Operations Dashboard Shipments Shipment Intake Samples Co…" at bounding box center [883, 456] width 1282 height 846
click at [471, 269] on html "C&S Internal Internal Operations Dashboard Shipments Shipment Intake Samples Co…" at bounding box center [883, 456] width 1282 height 846
click at [470, 267] on html "C&S Internal Internal Operations Dashboard Shipments Shipment Intake Samples Co…" at bounding box center [883, 456] width 1282 height 846
click at [470, 267] on html "C&S Internal Internal Operations Dashboard Shipments Shipment Intake Samples Co…" at bounding box center [883, 456] width 1282 height 846
click at [790, 268] on html "C&S Internal Internal Operations Dashboard Shipments Shipment Intake Samples Co…" at bounding box center [883, 456] width 1282 height 846
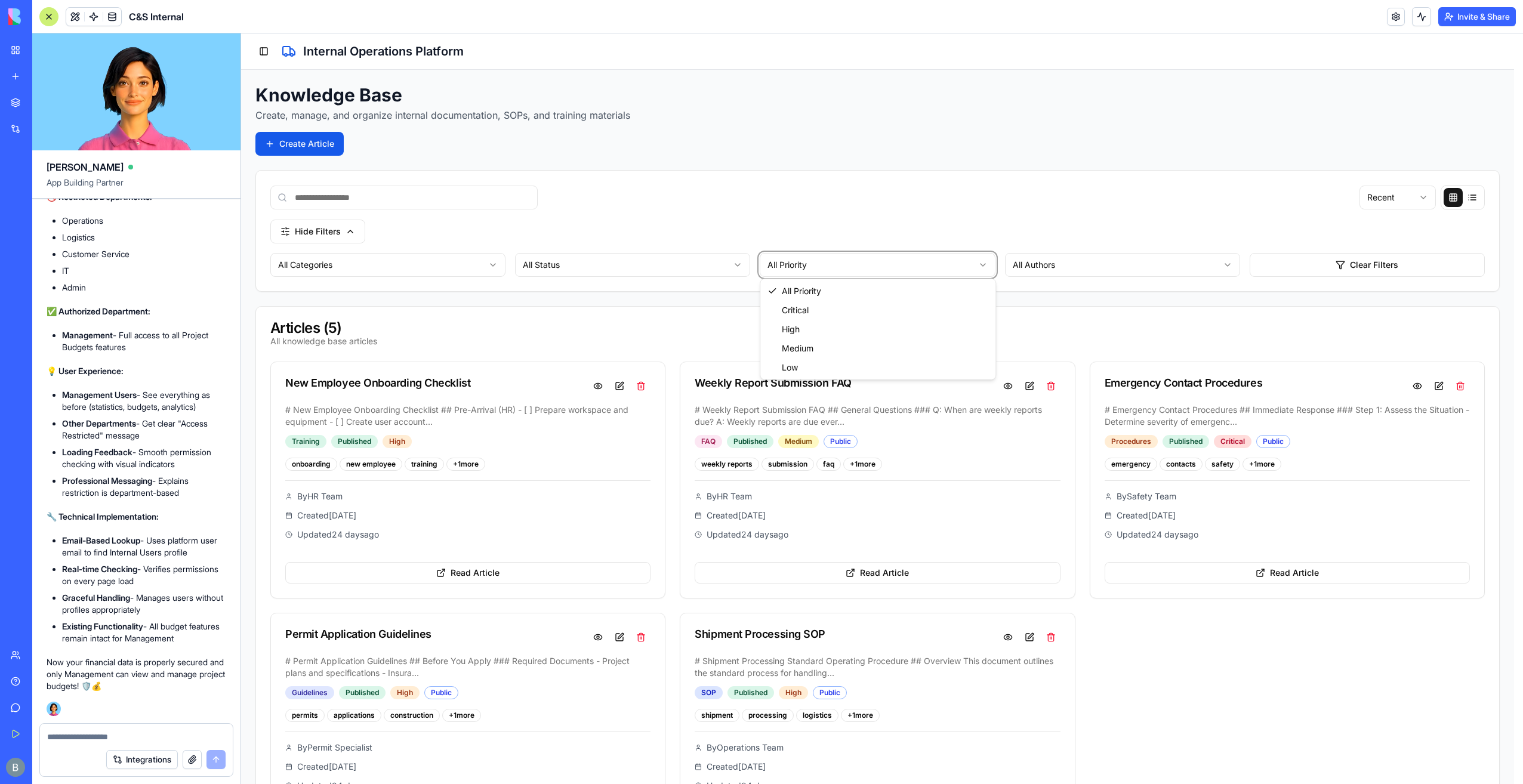
click at [1128, 283] on html "C&S Internal Internal Operations Dashboard Shipments Shipment Intake Samples Co…" at bounding box center [883, 456] width 1282 height 846
click at [1125, 266] on html "C&S Internal Internal Operations Dashboard Shipments Shipment Intake Samples Co…" at bounding box center [883, 456] width 1282 height 846
click at [1124, 266] on html "C&S Internal Internal Operations Dashboard Shipments Shipment Intake Samples Co…" at bounding box center [883, 456] width 1282 height 846
click at [254, 43] on div "Toggle Sidebar Internal Operations Platform" at bounding box center [883, 51] width 1282 height 36
click at [265, 47] on button "Toggle Sidebar" at bounding box center [264, 51] width 17 height 17
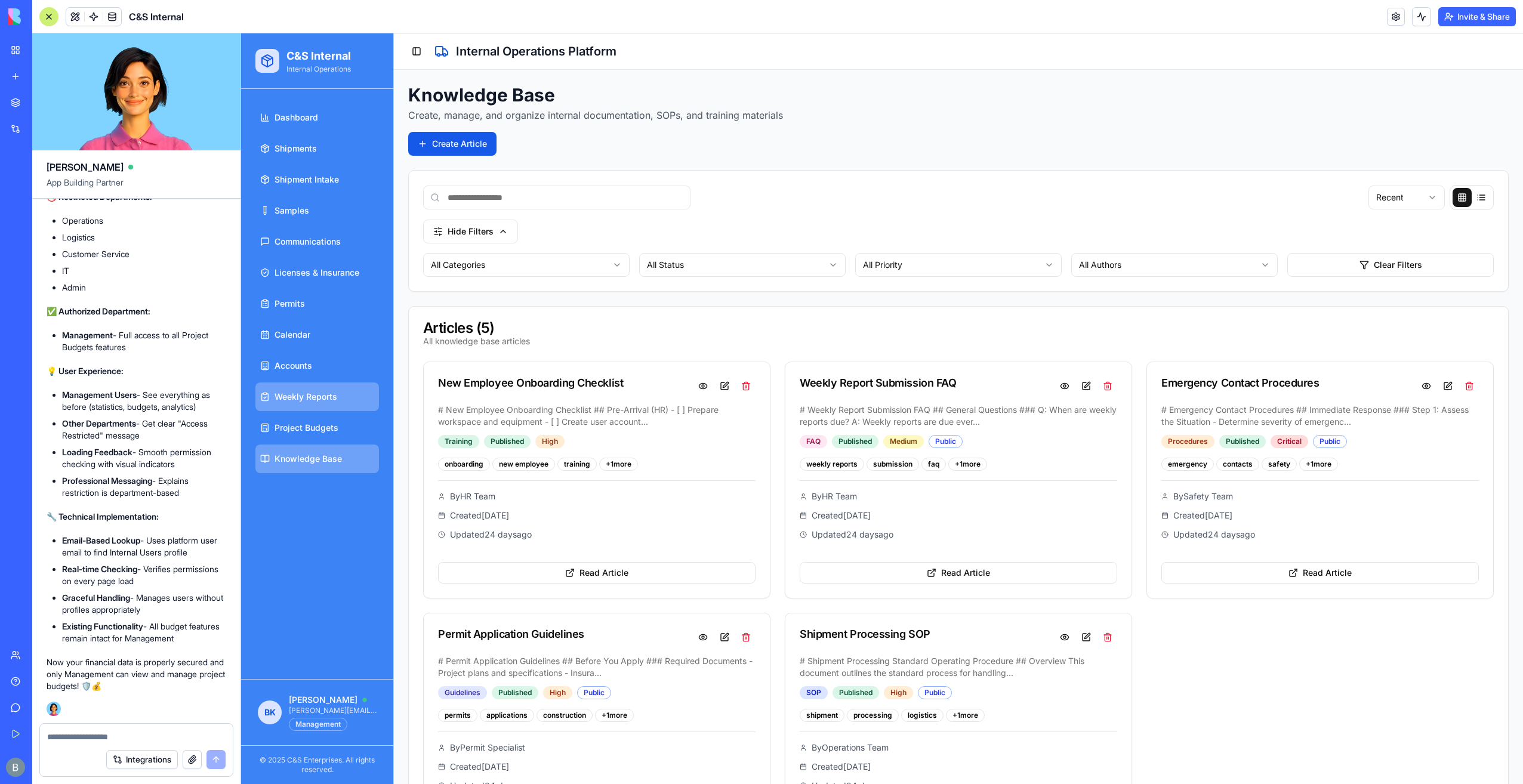
click at [354, 399] on link "Weekly Reports" at bounding box center [317, 396] width 123 height 29
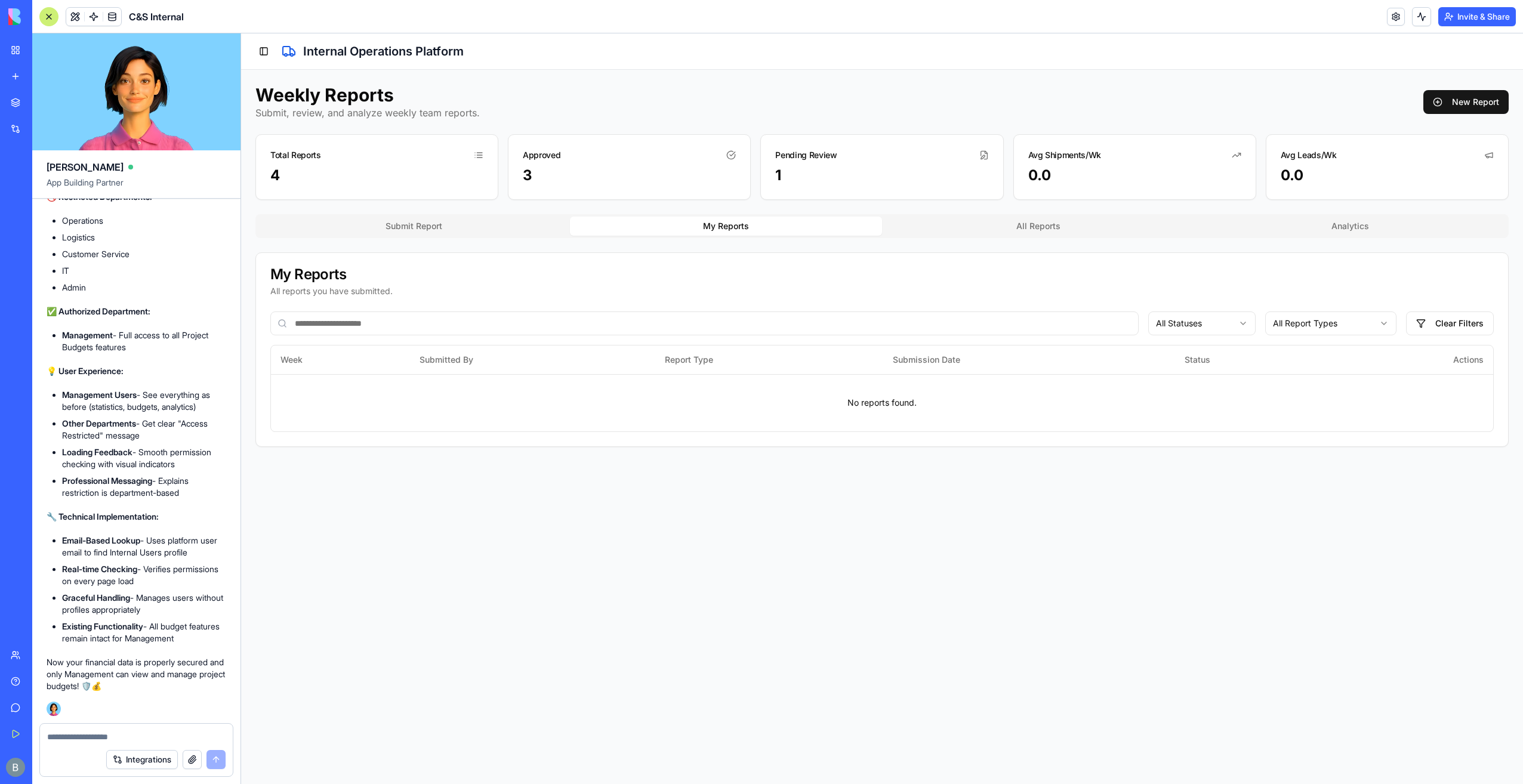
click at [544, 226] on button "Submit Report" at bounding box center [414, 226] width 312 height 19
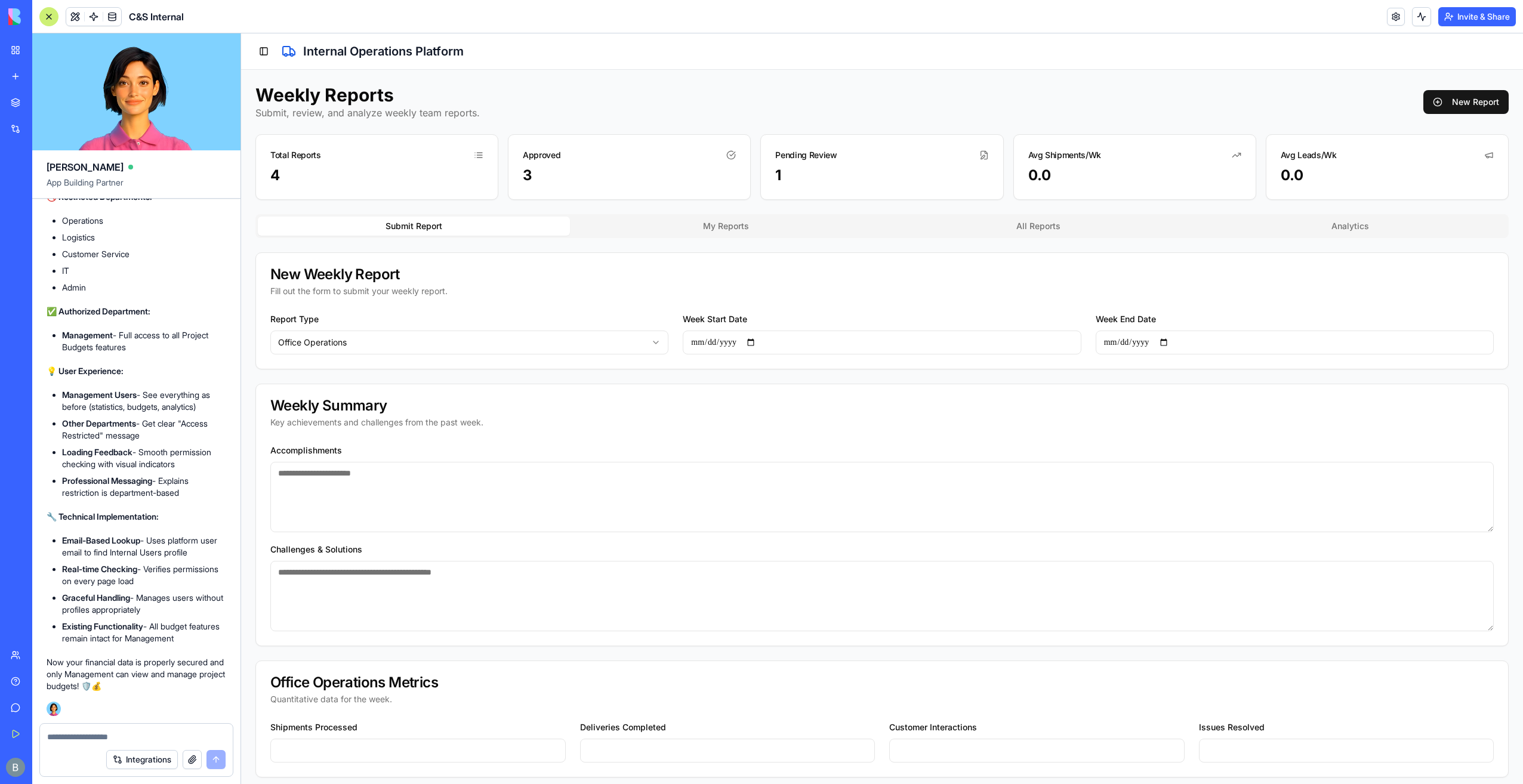
click at [394, 342] on html "**********" at bounding box center [883, 667] width 1282 height 1267
click at [397, 318] on html "**********" at bounding box center [883, 667] width 1282 height 1267
click at [265, 56] on button "Toggle Sidebar" at bounding box center [264, 51] width 17 height 17
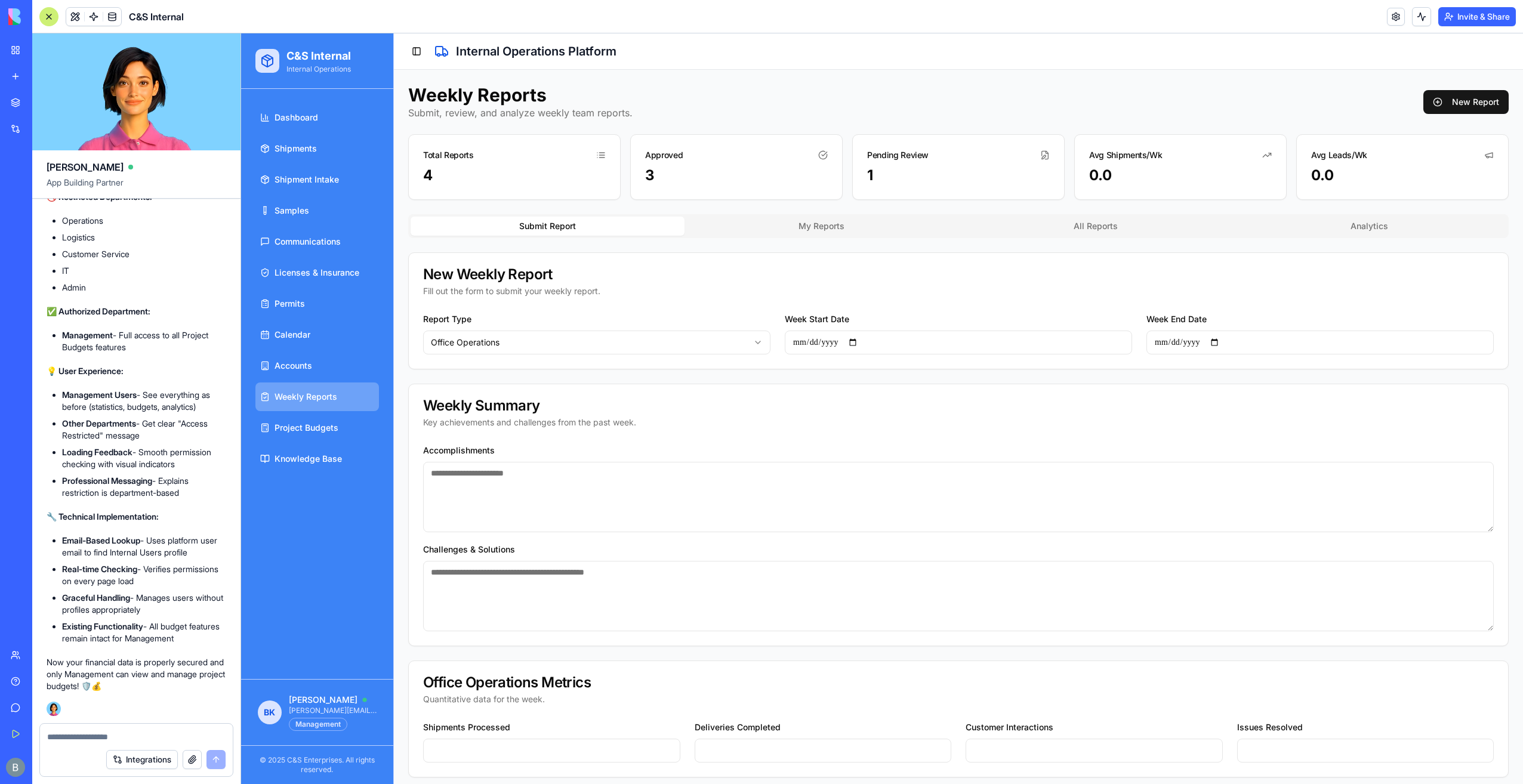
click at [68, 737] on textarea at bounding box center [136, 737] width 179 height 12
drag, startPoint x: 299, startPoint y: 665, endPoint x: 305, endPoint y: 702, distance: 37.5
click at [299, 665] on div "Dashboard Shipments Shipment Intake Samples Communications Licenses & Insurance…" at bounding box center [318, 384] width 152 height 590
click at [309, 716] on div "[PERSON_NAME] [PERSON_NAME][EMAIL_ADDRESS][DOMAIN_NAME] Management" at bounding box center [333, 713] width 88 height 37
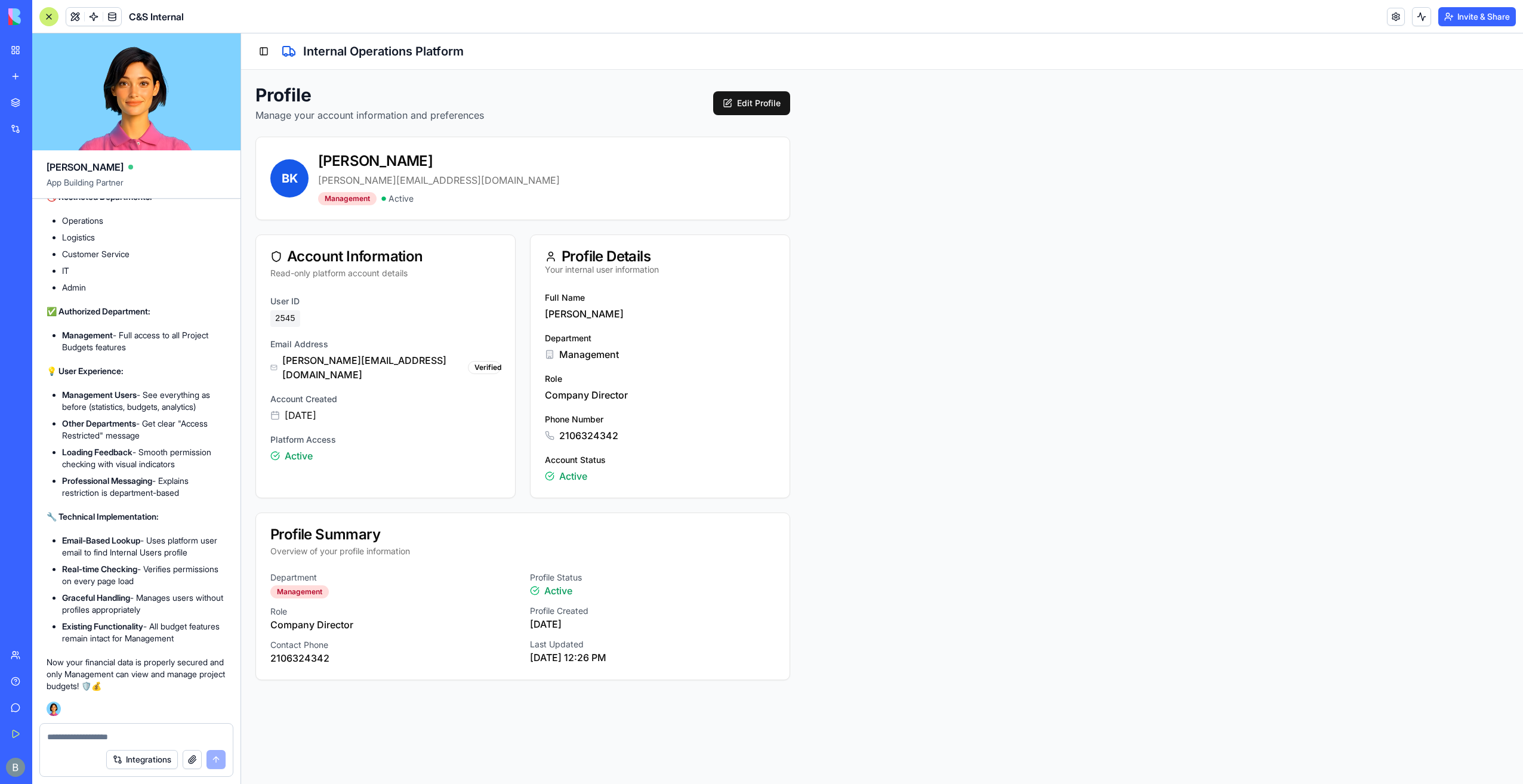
click at [102, 728] on div at bounding box center [136, 734] width 193 height 19
click at [104, 736] on textarea at bounding box center [136, 737] width 179 height 12
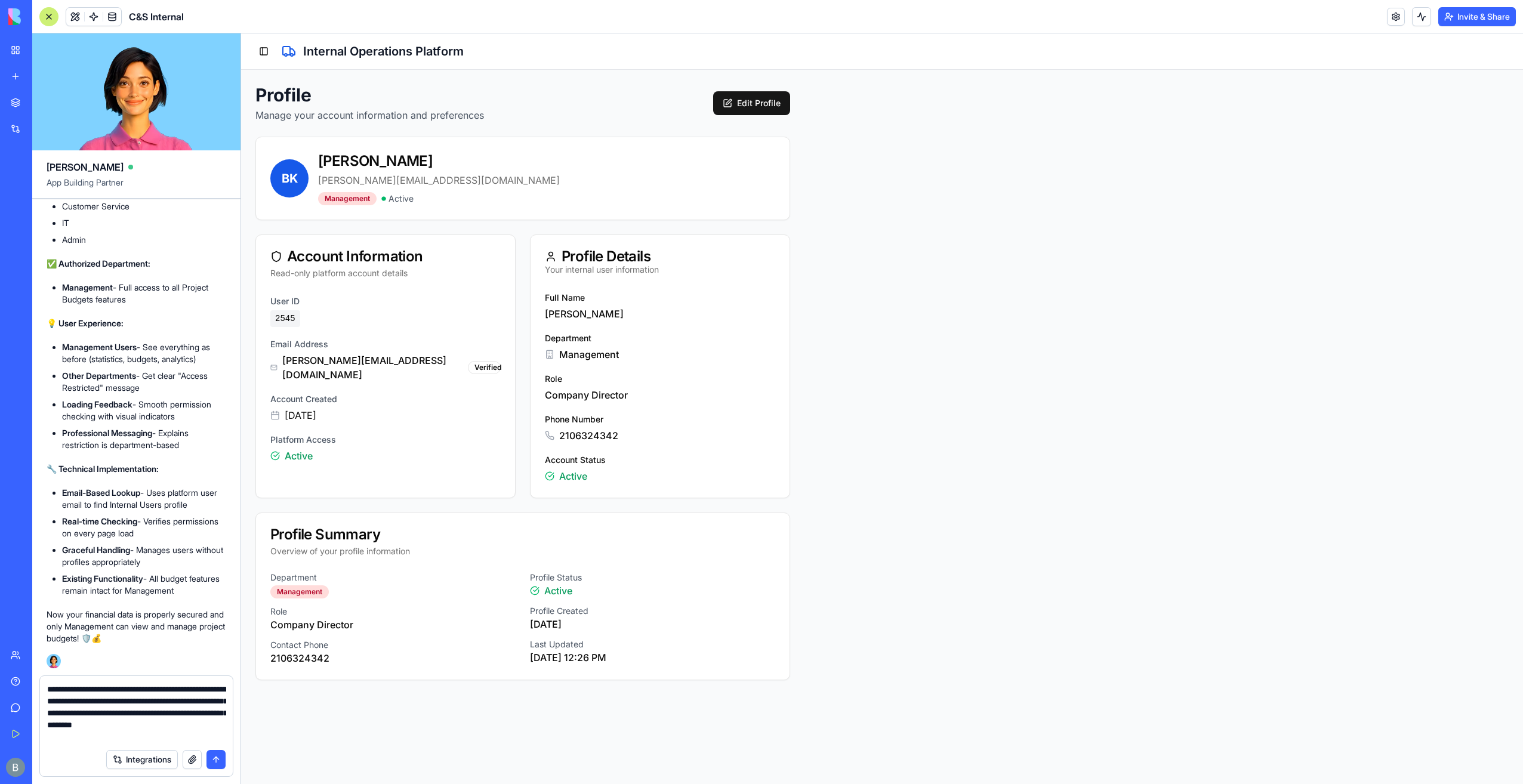
type textarea "**********"
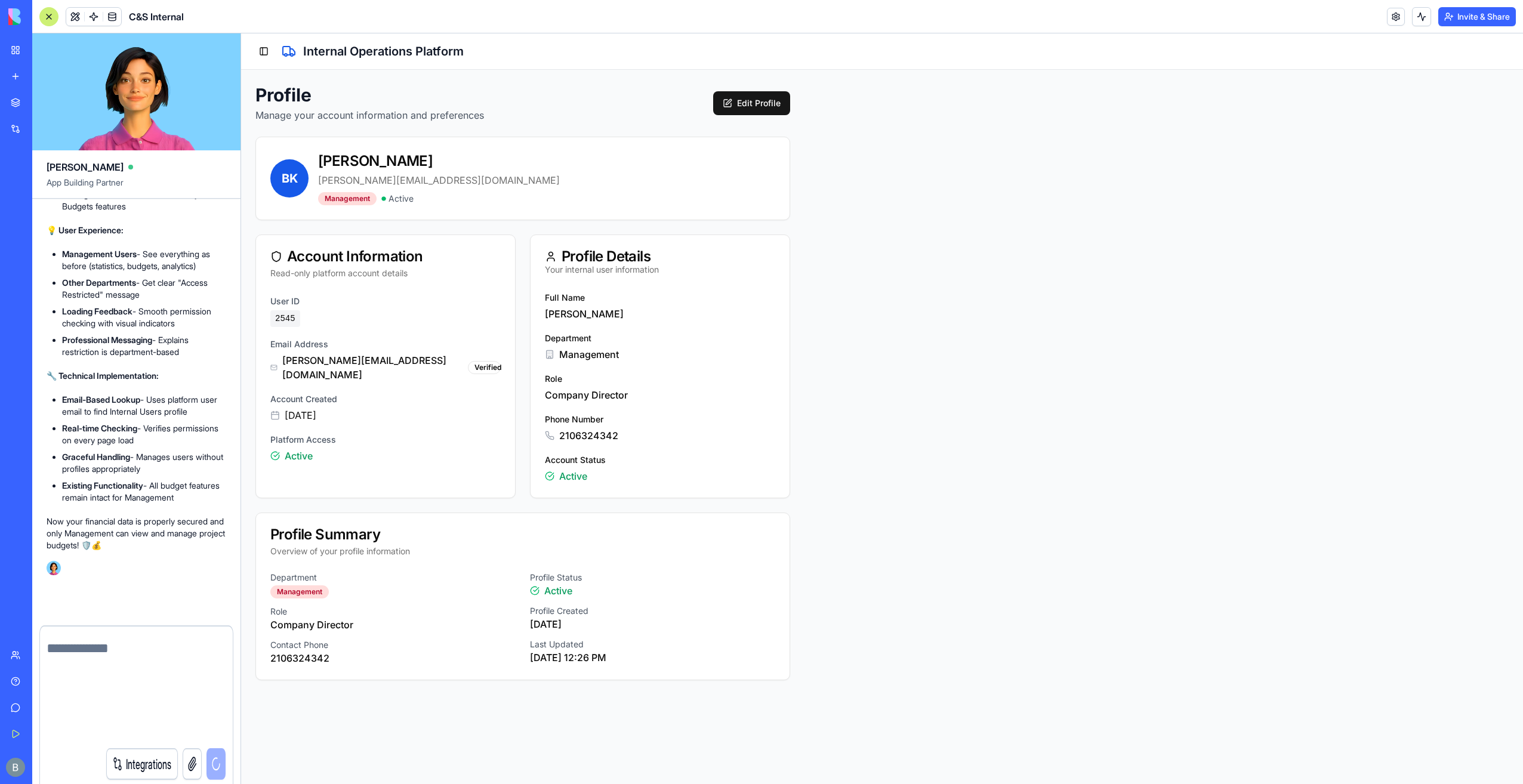
scroll to position [87345, 0]
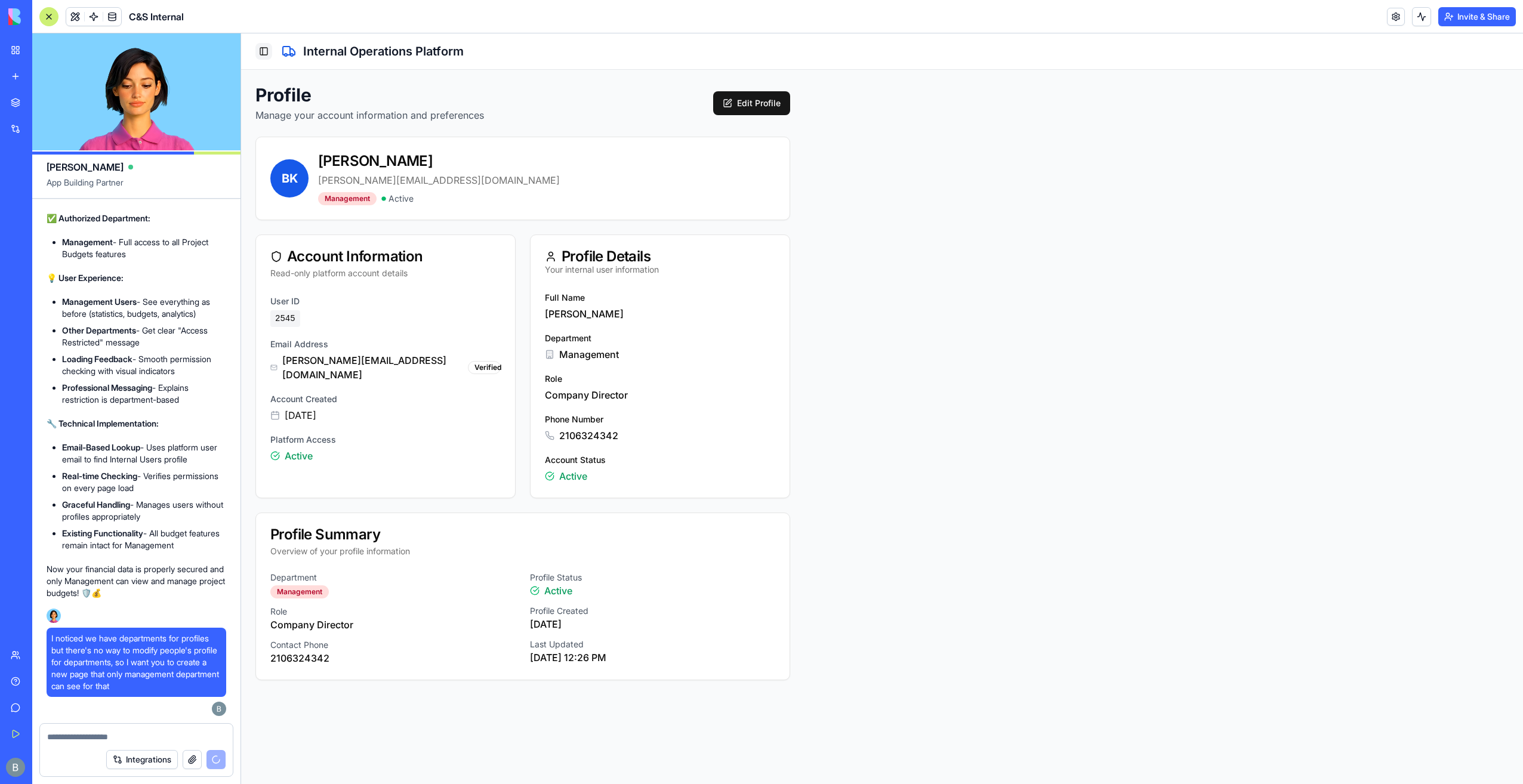
drag, startPoint x: 254, startPoint y: 57, endPoint x: 264, endPoint y: 51, distance: 11.7
click at [254, 57] on div "Toggle Sidebar Internal Operations Platform" at bounding box center [883, 51] width 1282 height 36
click at [268, 47] on button "Toggle Sidebar" at bounding box center [264, 51] width 17 height 17
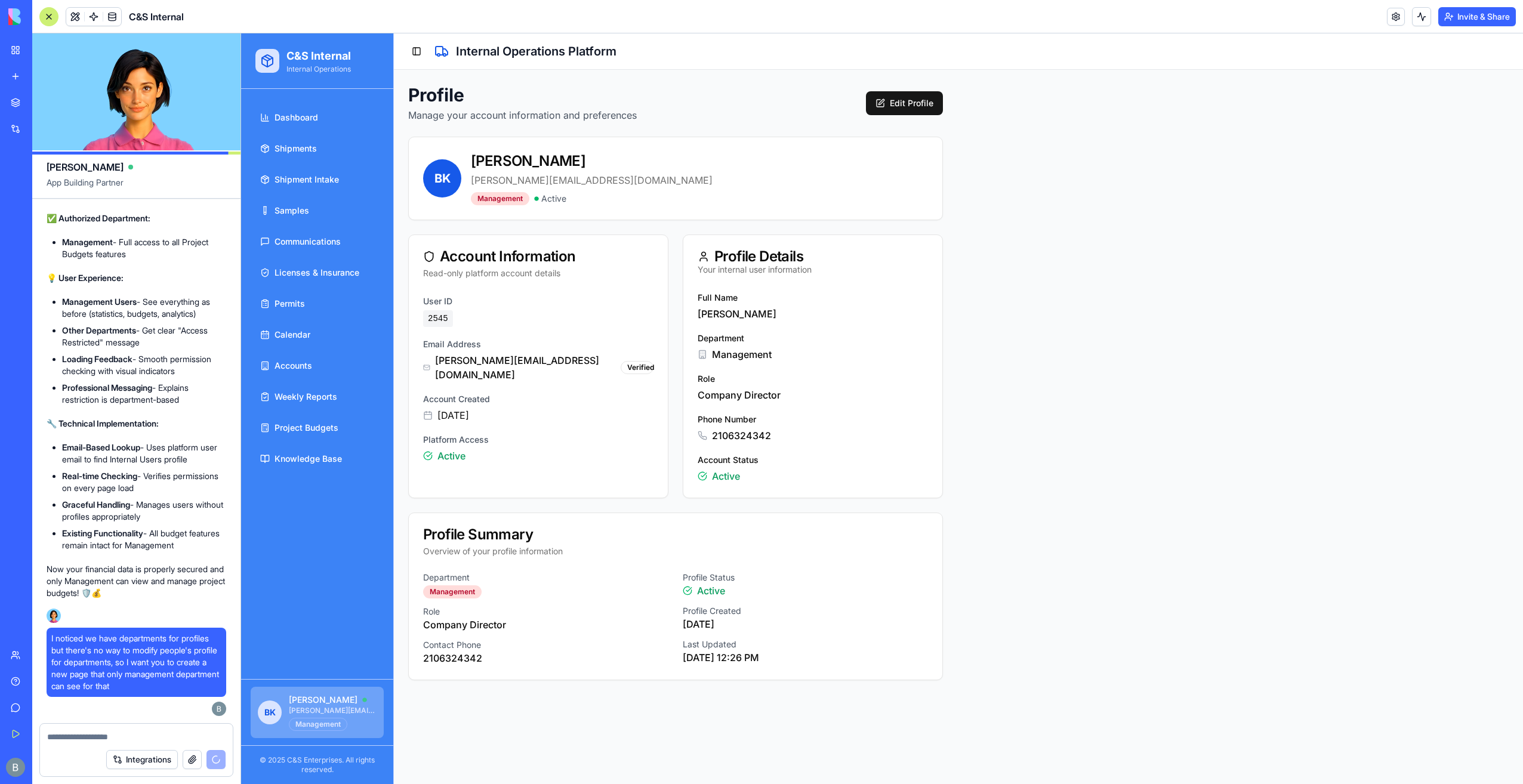
click at [303, 717] on div "[PERSON_NAME] [PERSON_NAME][EMAIL_ADDRESS][DOMAIN_NAME] Management" at bounding box center [333, 713] width 88 height 37
click at [75, 20] on button at bounding box center [75, 17] width 18 height 18
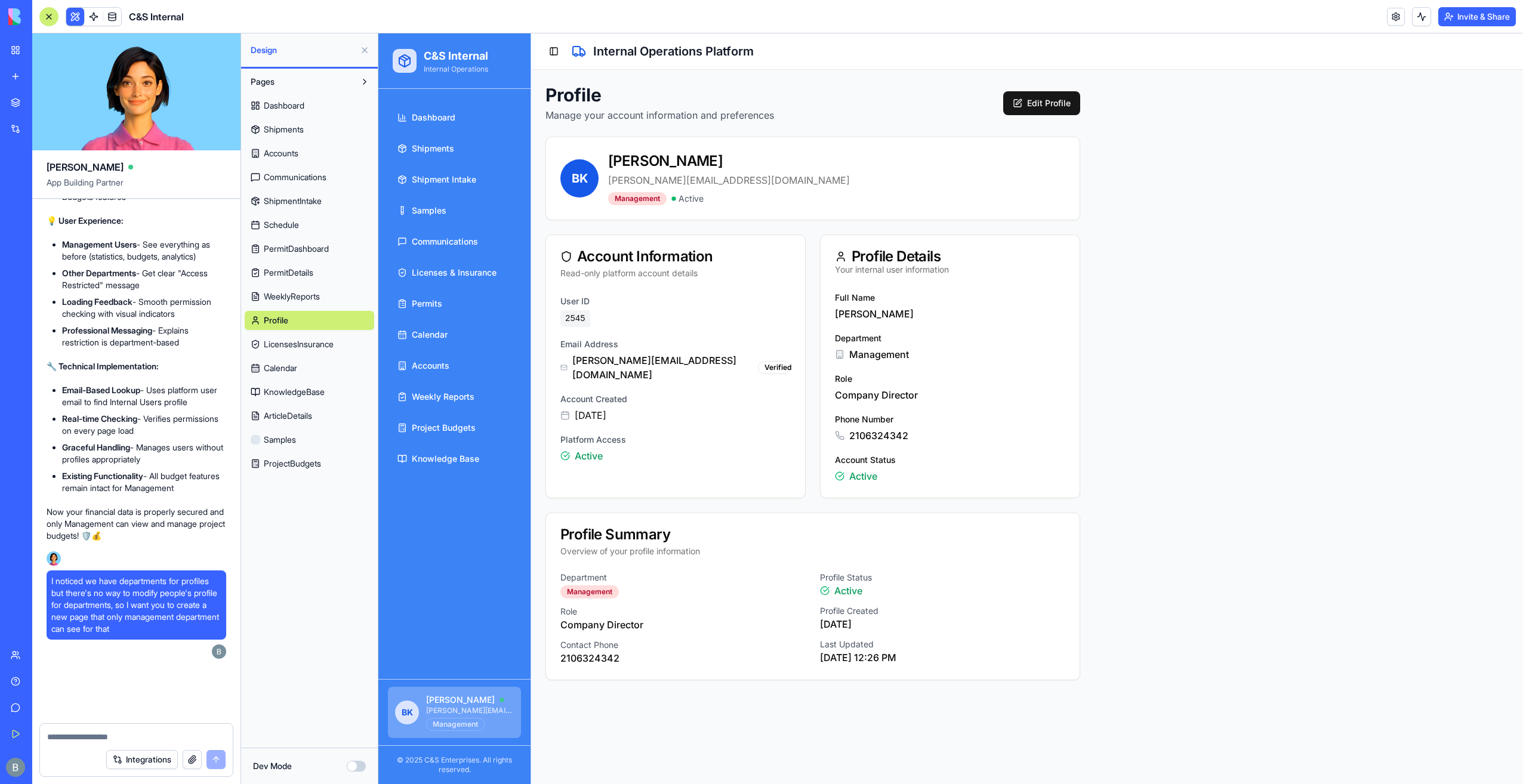
scroll to position [87403, 0]
drag, startPoint x: 133, startPoint y: 729, endPoint x: 108, endPoint y: 738, distance: 26.6
click at [126, 733] on div at bounding box center [136, 734] width 193 height 19
click at [105, 740] on textarea at bounding box center [137, 737] width 179 height 12
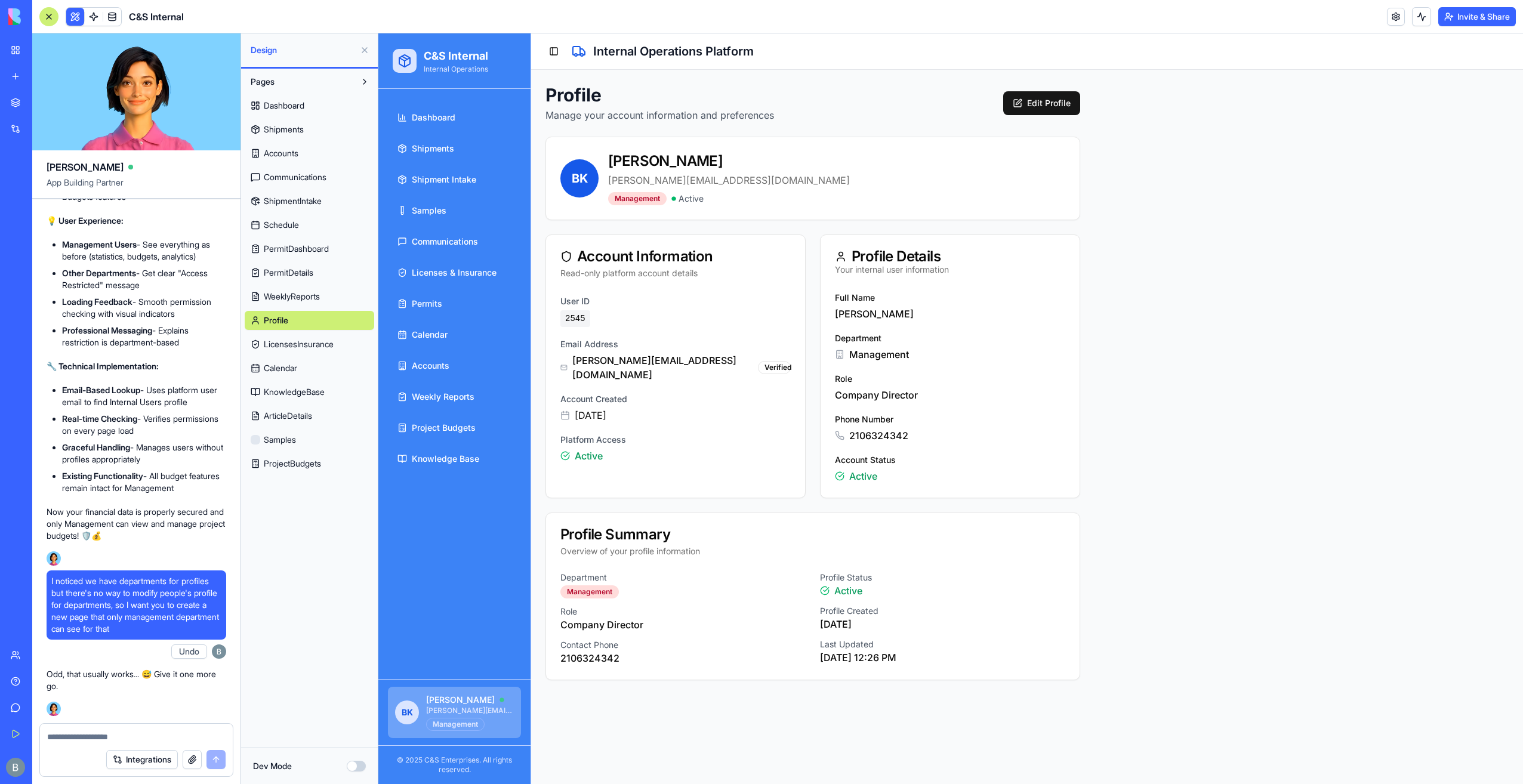
click at [82, 639] on div "I noticed we have departments for profiles but there's no way to modify people'…" at bounding box center [136, 605] width 180 height 69
click at [102, 735] on textarea at bounding box center [137, 737] width 179 height 12
type textarea "*"
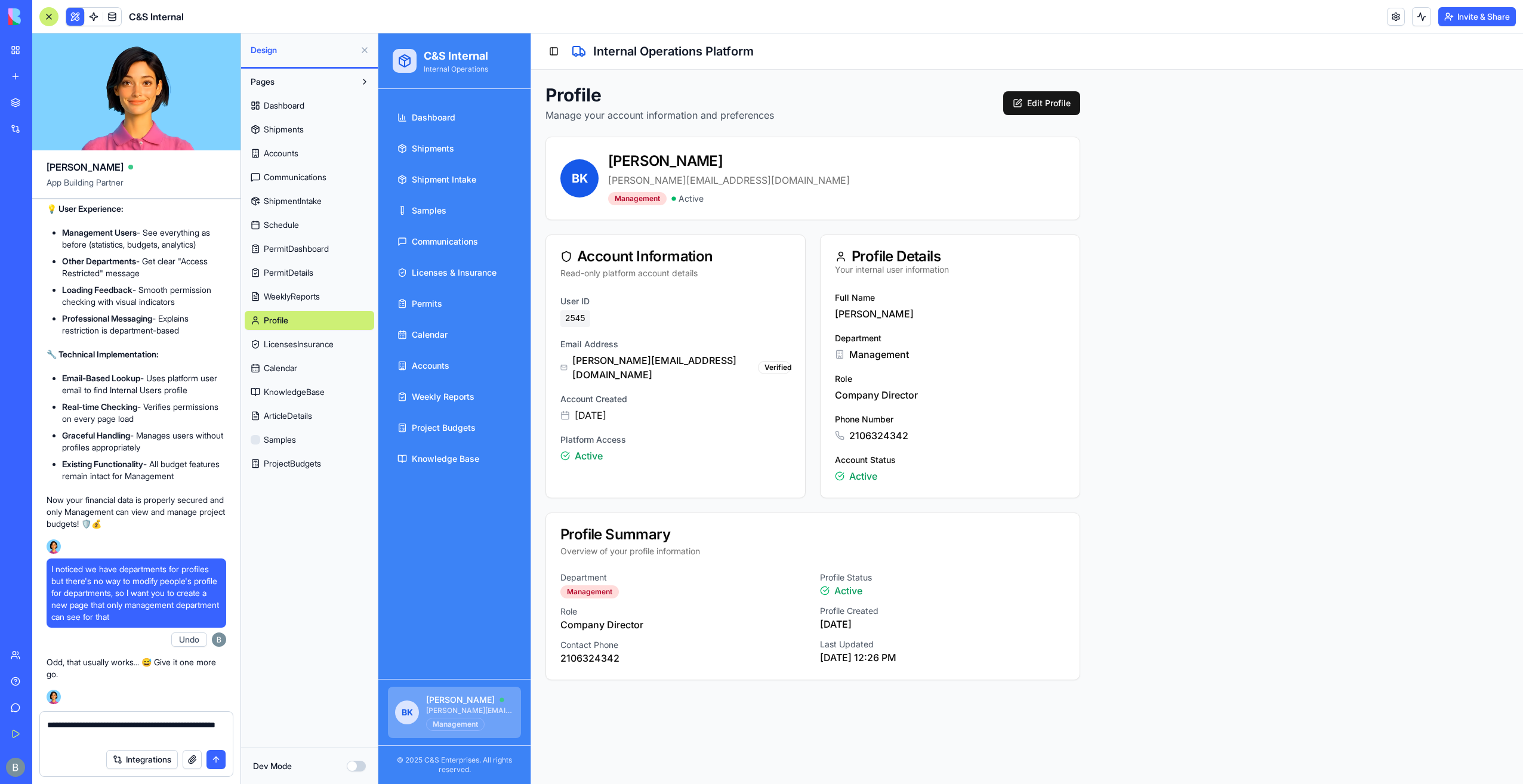
type textarea "**********"
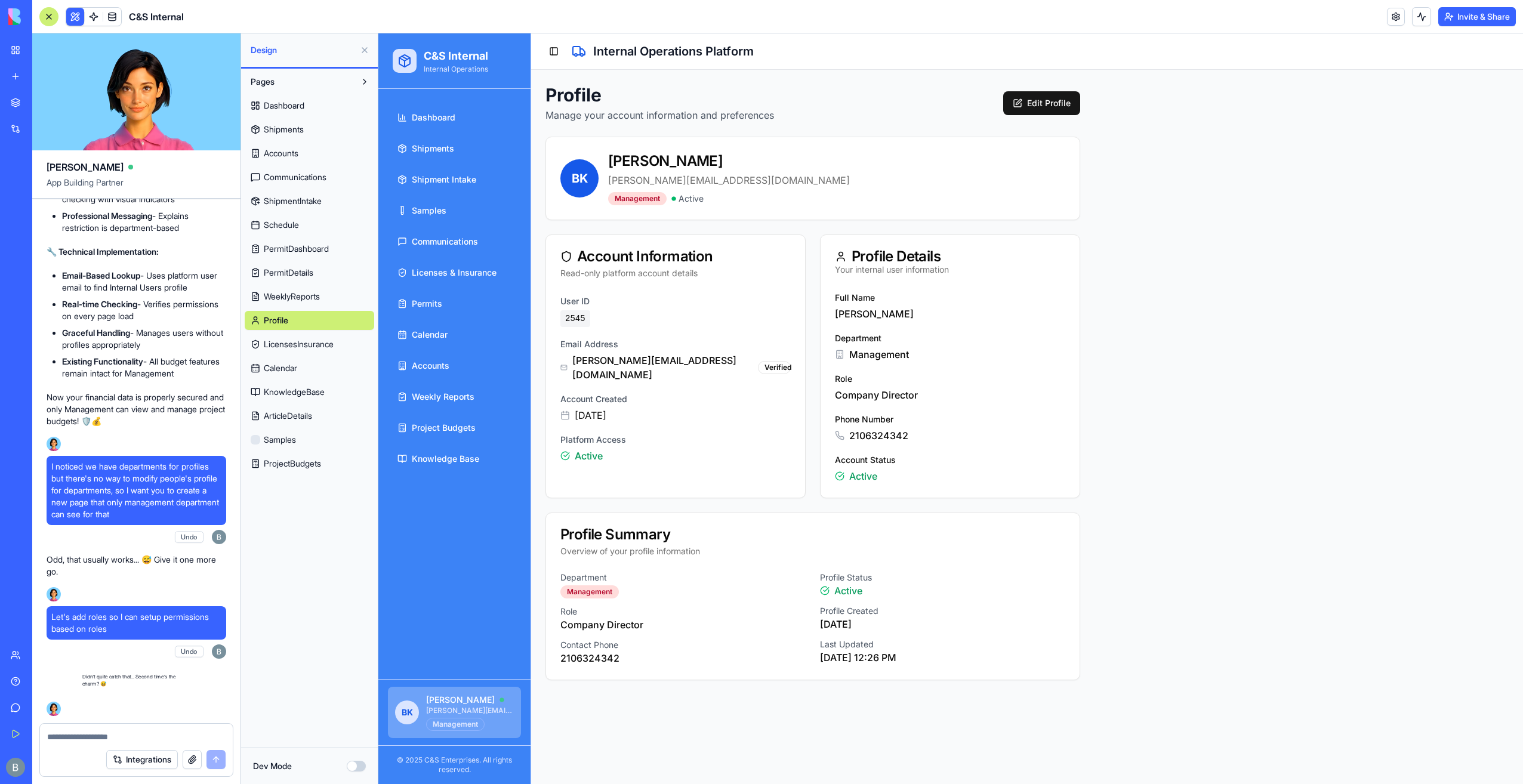
scroll to position [87517, 0]
